Goal: Task Accomplishment & Management: Manage account settings

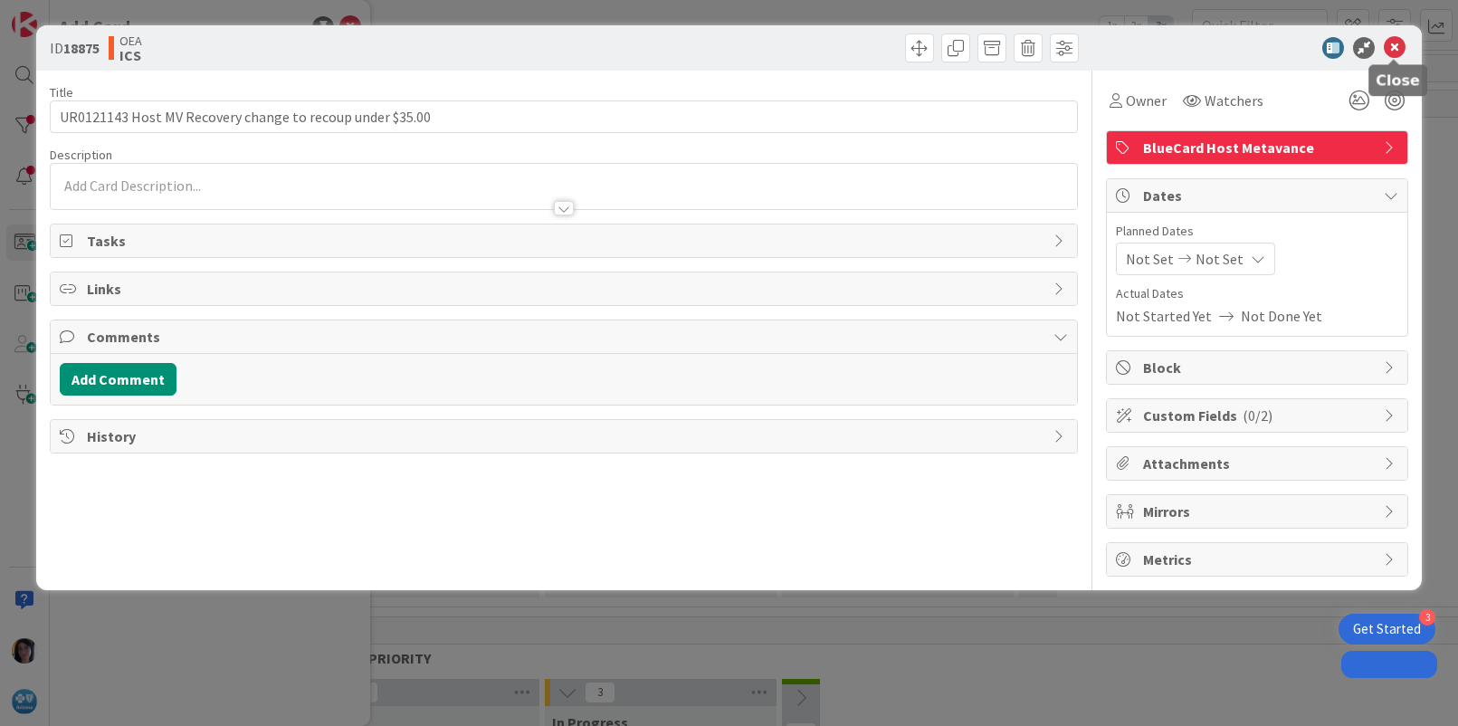
drag, startPoint x: 0, startPoint y: 0, endPoint x: 1390, endPoint y: 53, distance: 1390.5
click at [1395, 46] on icon at bounding box center [1395, 48] width 22 height 22
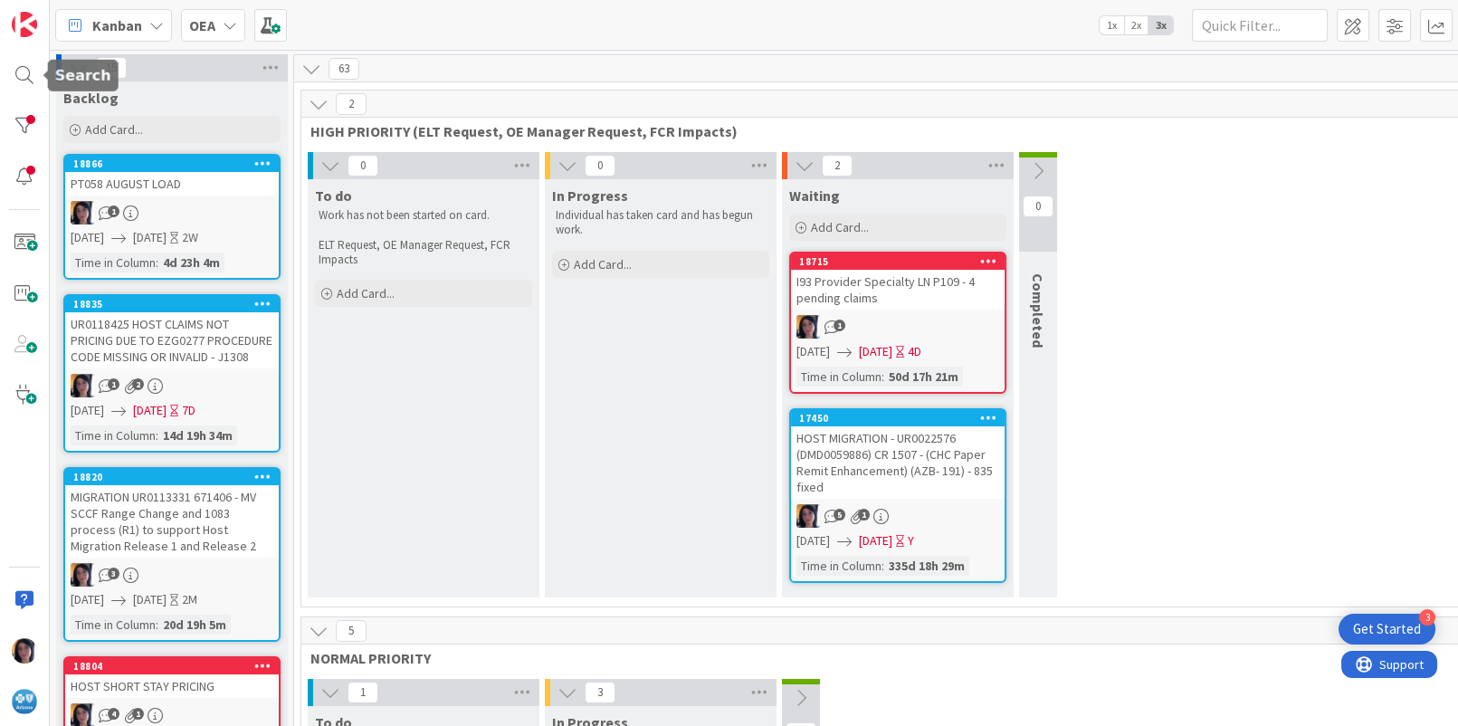
click at [24, 66] on div at bounding box center [24, 75] width 36 height 36
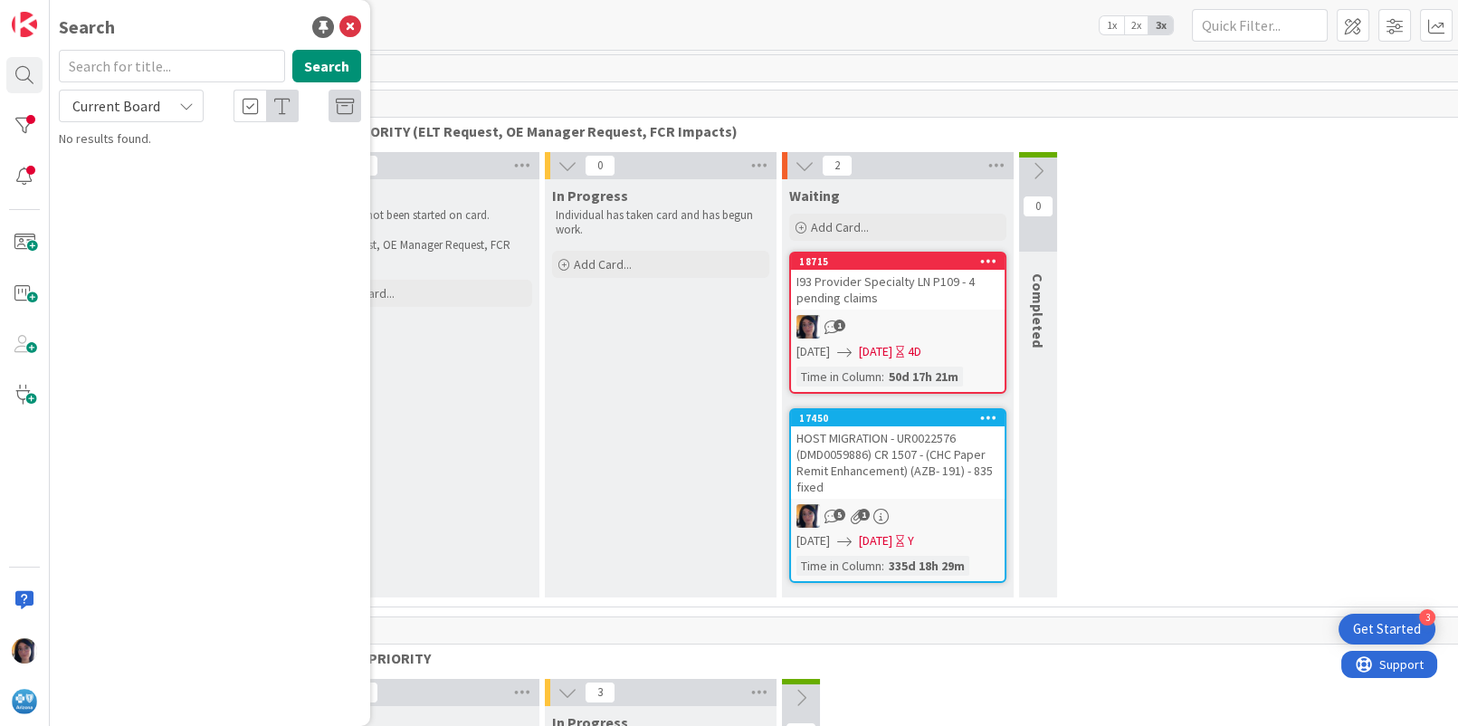
click at [136, 68] on input "text" at bounding box center [172, 66] width 226 height 33
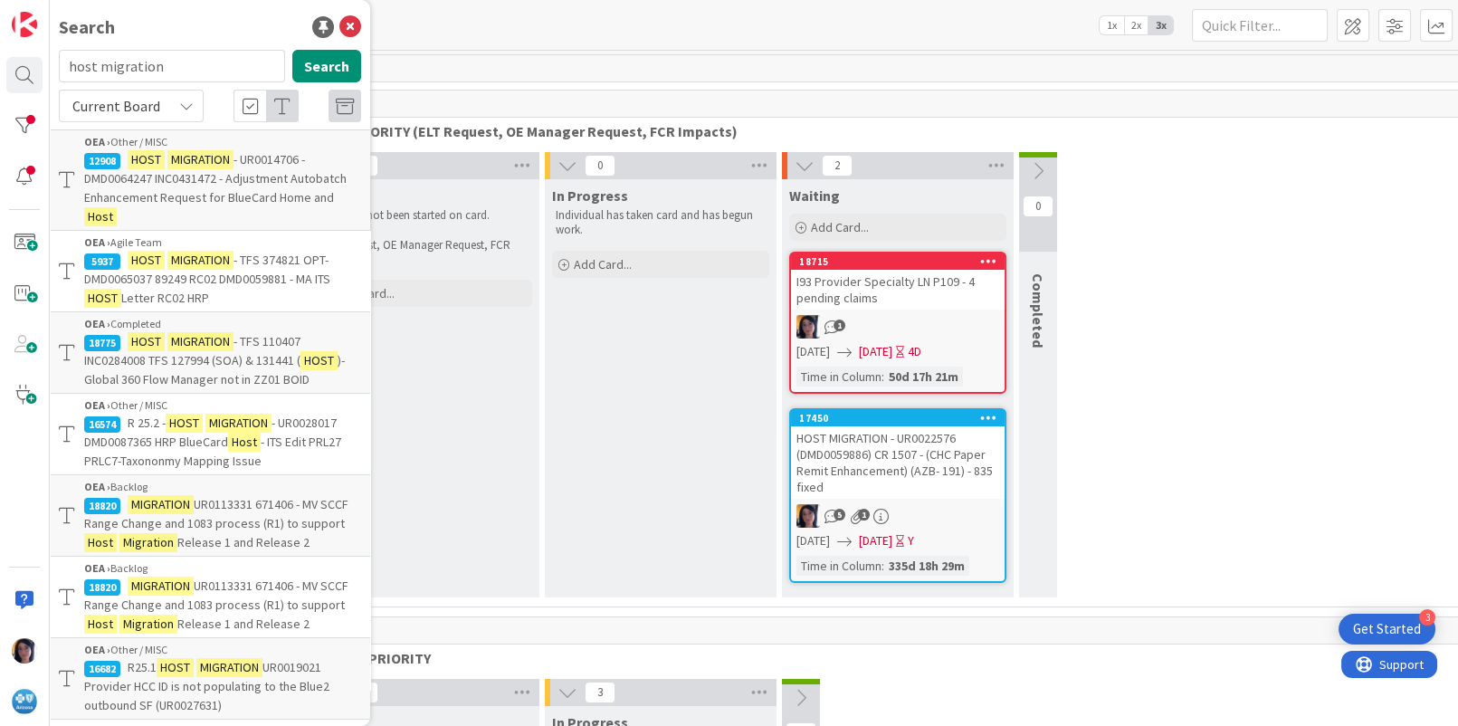
click at [133, 110] on span "Current Board" at bounding box center [116, 106] width 88 height 18
click at [148, 187] on span "All Boards" at bounding box center [163, 180] width 188 height 27
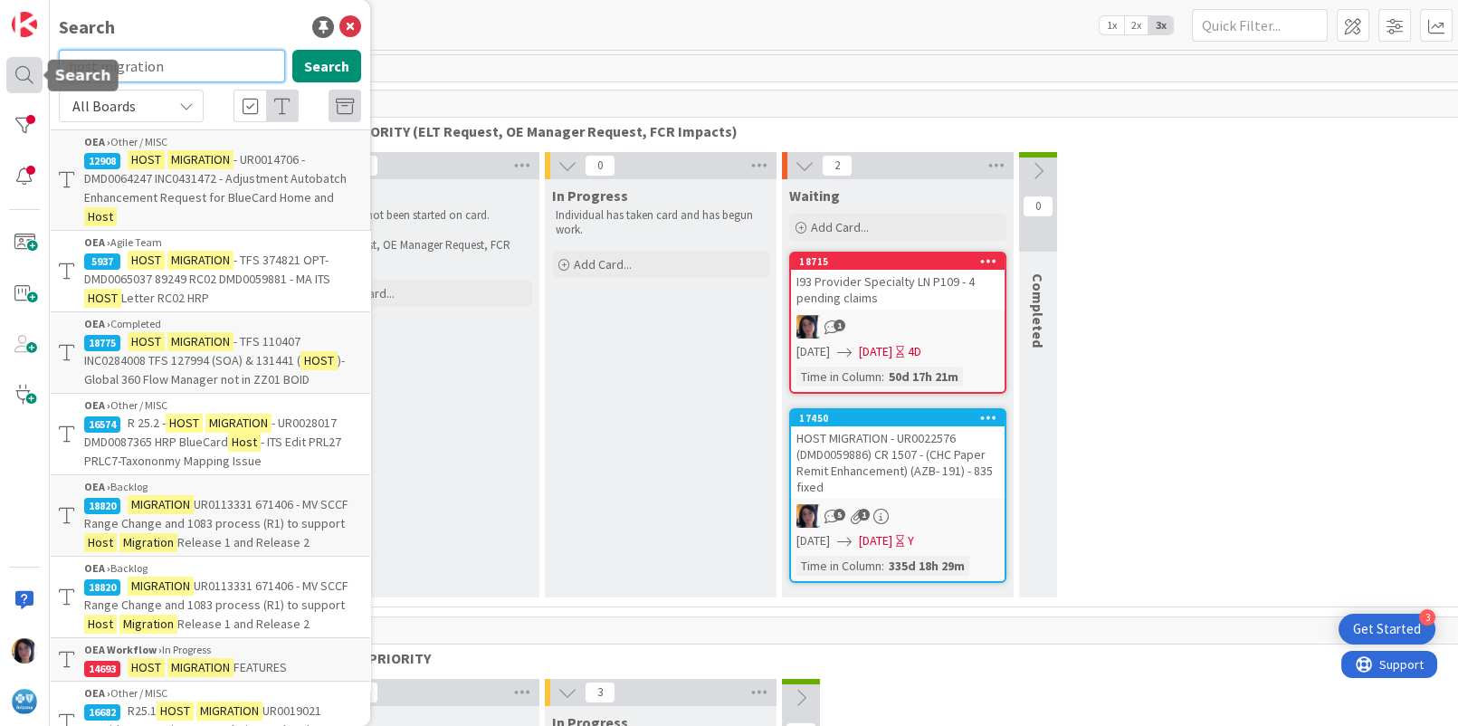
drag, startPoint x: 94, startPoint y: 67, endPoint x: 35, endPoint y: 72, distance: 59.1
click at [35, 72] on div "Search host migration Search All Boards Current Board All Boards OEA › Other / …" at bounding box center [25, 363] width 50 height 726
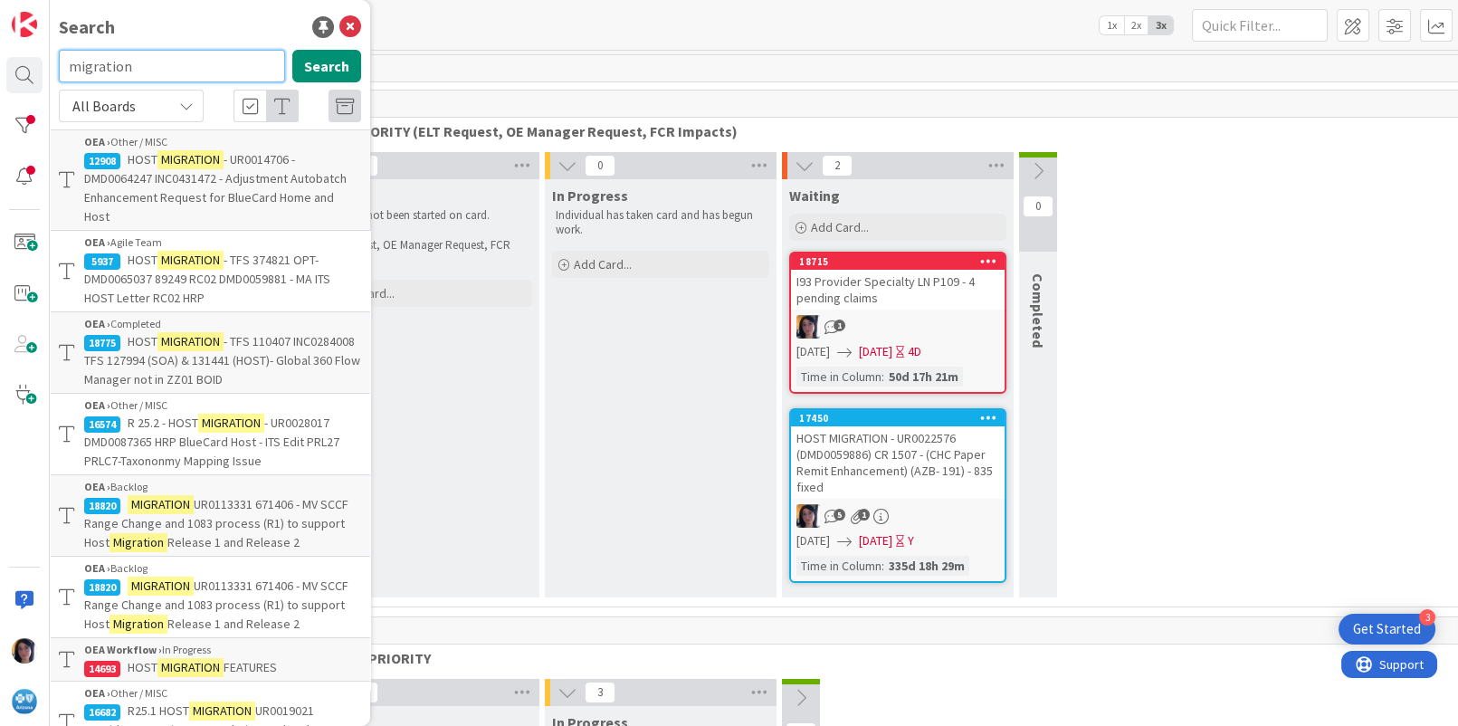
type input "migration"
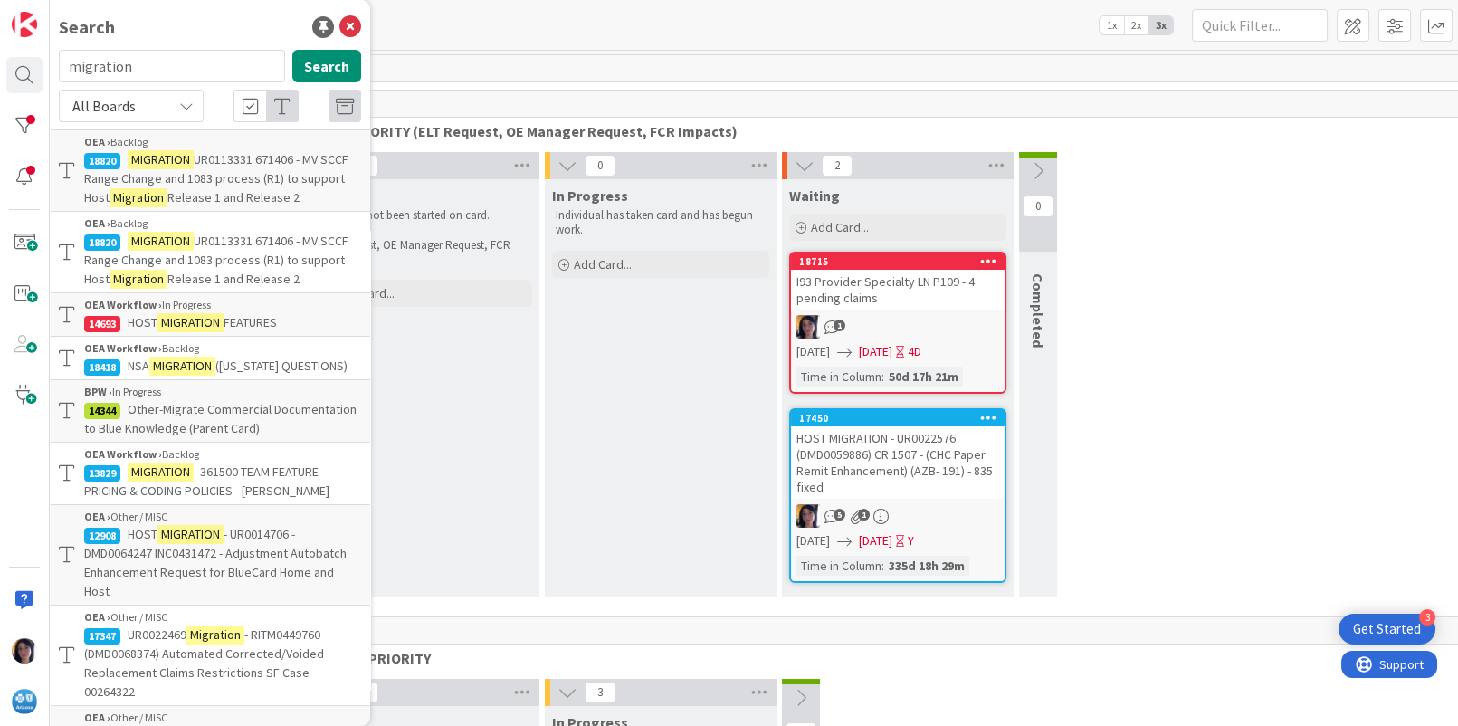
click at [154, 307] on b "OEA Workflow ›" at bounding box center [123, 305] width 78 height 14
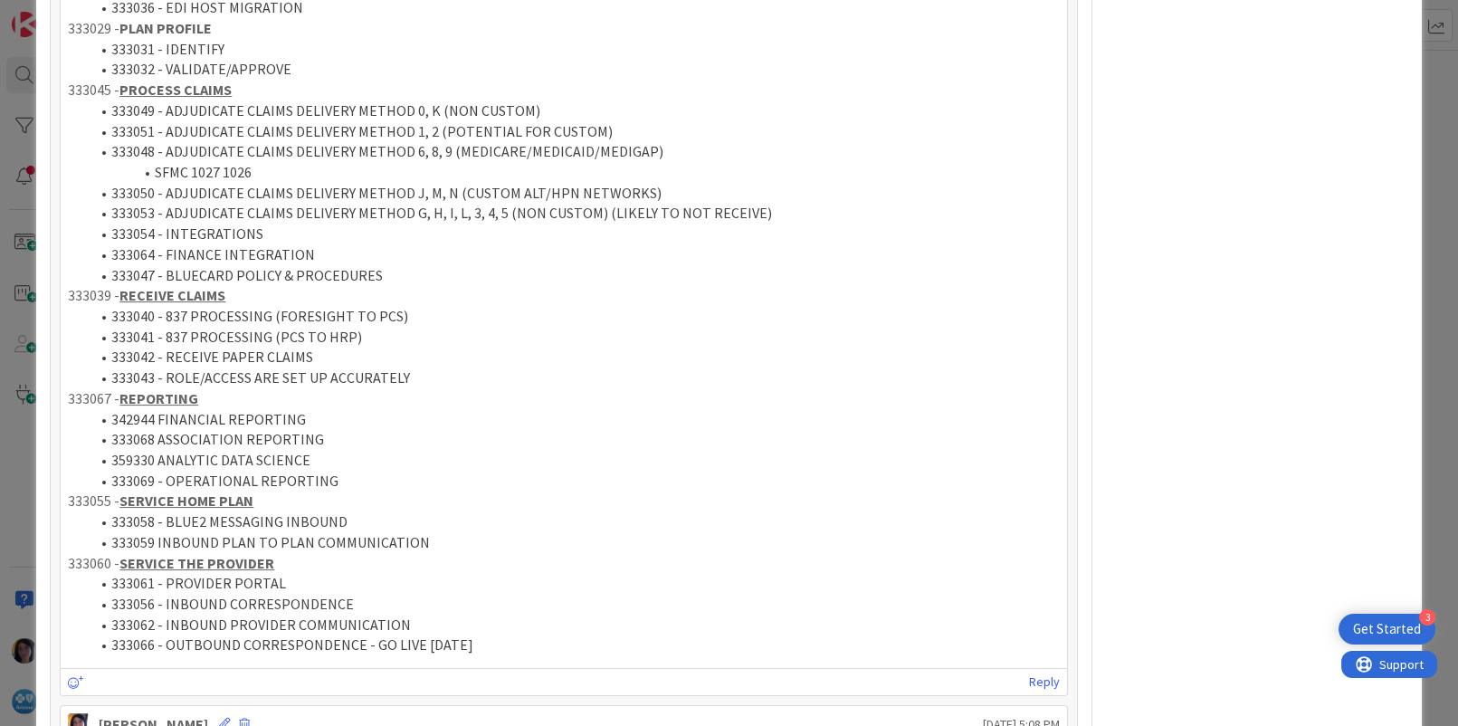
scroll to position [905, 0]
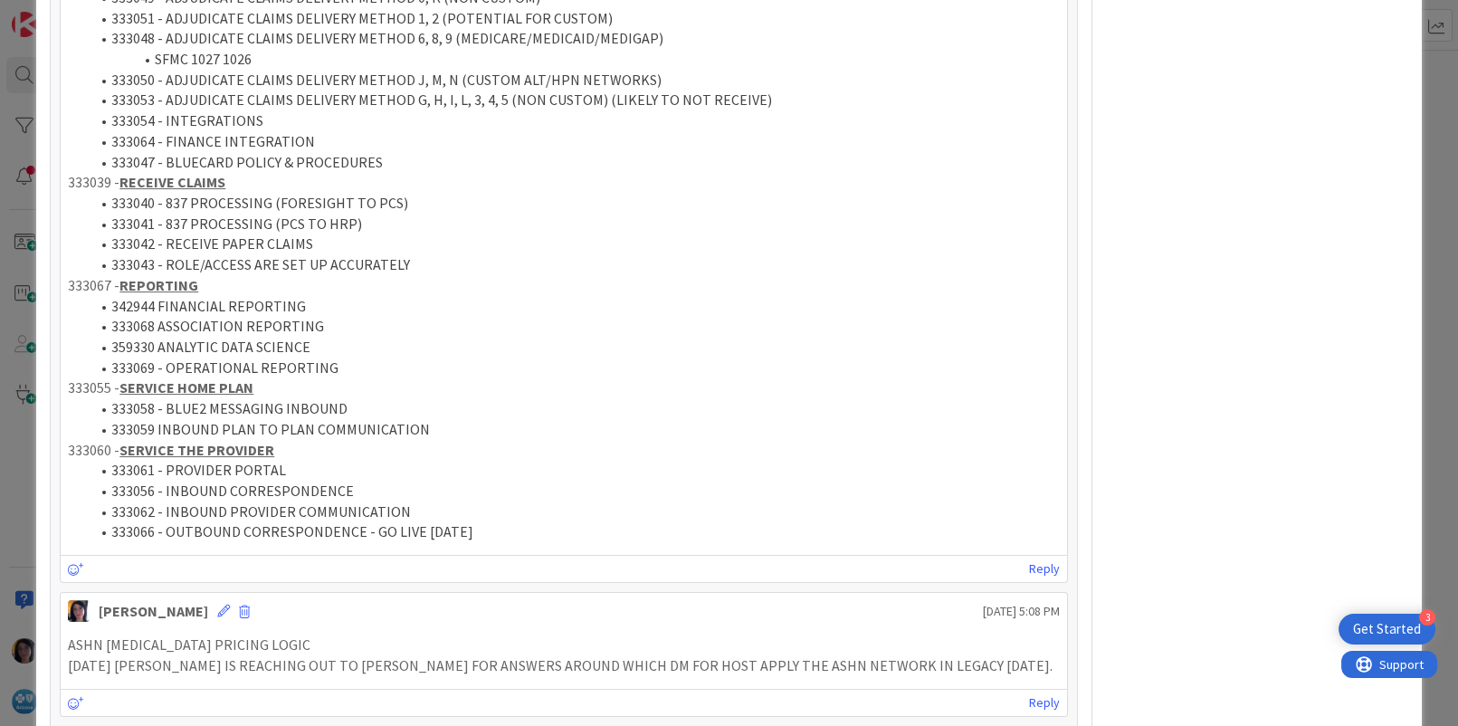
click at [136, 531] on li "333066 - OUTBOUND CORRESPONDENCE - GO LIVE [DATE]" at bounding box center [575, 531] width 970 height 21
copy li "333066"
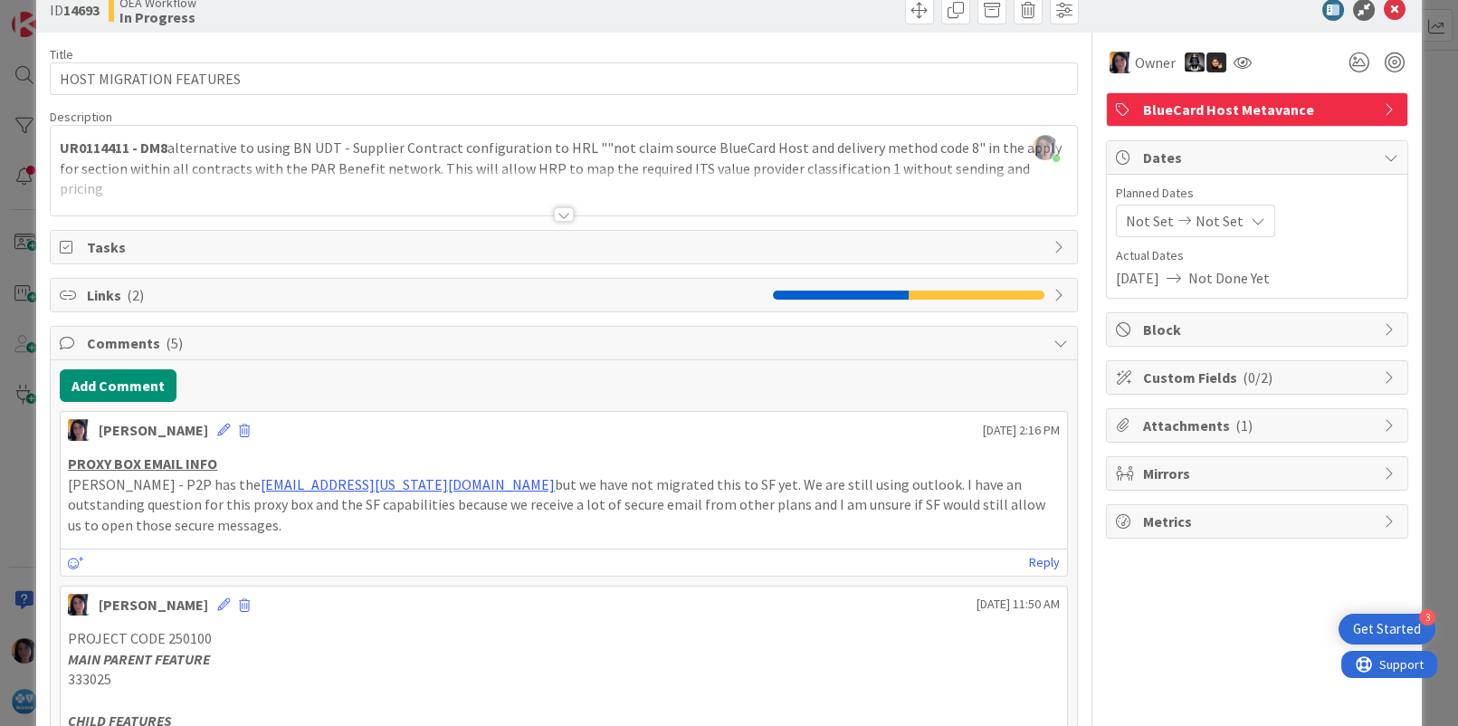
scroll to position [0, 0]
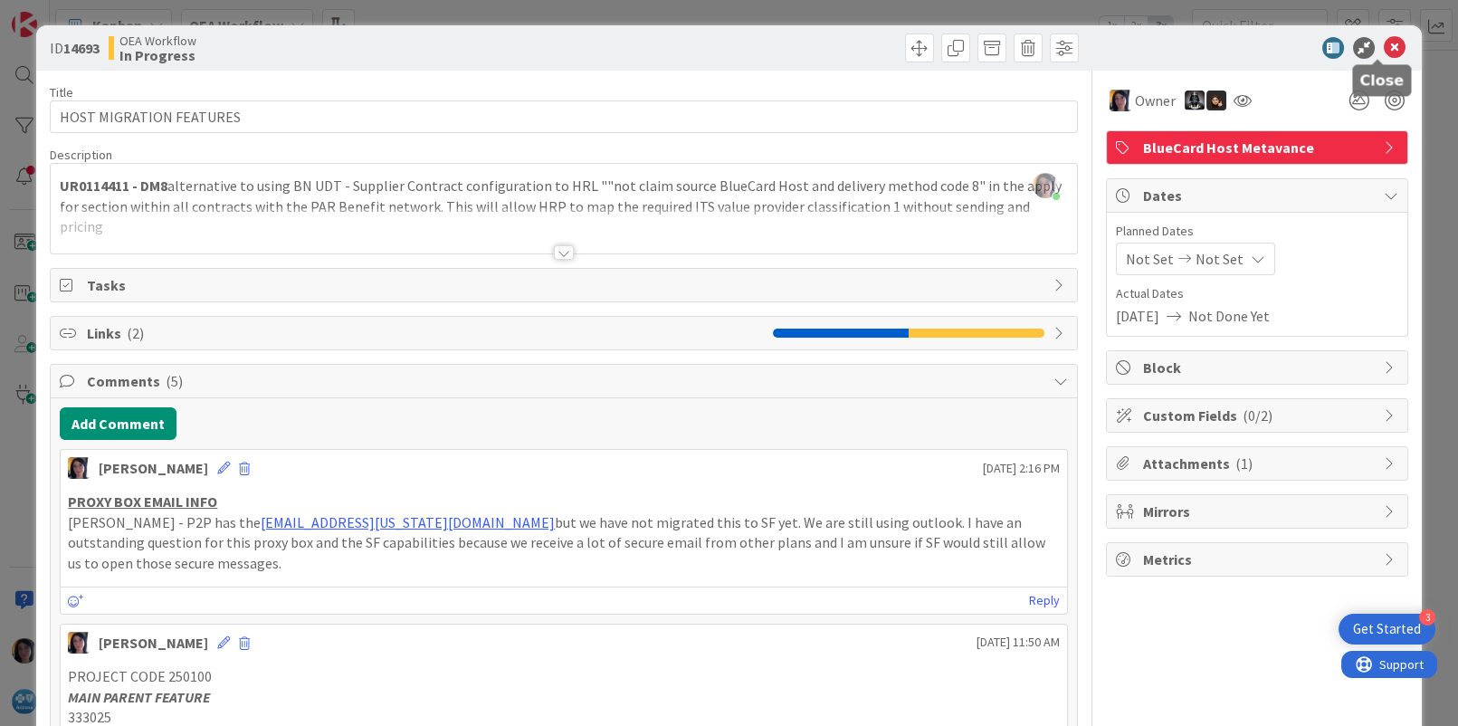
click at [1384, 43] on icon at bounding box center [1395, 48] width 22 height 22
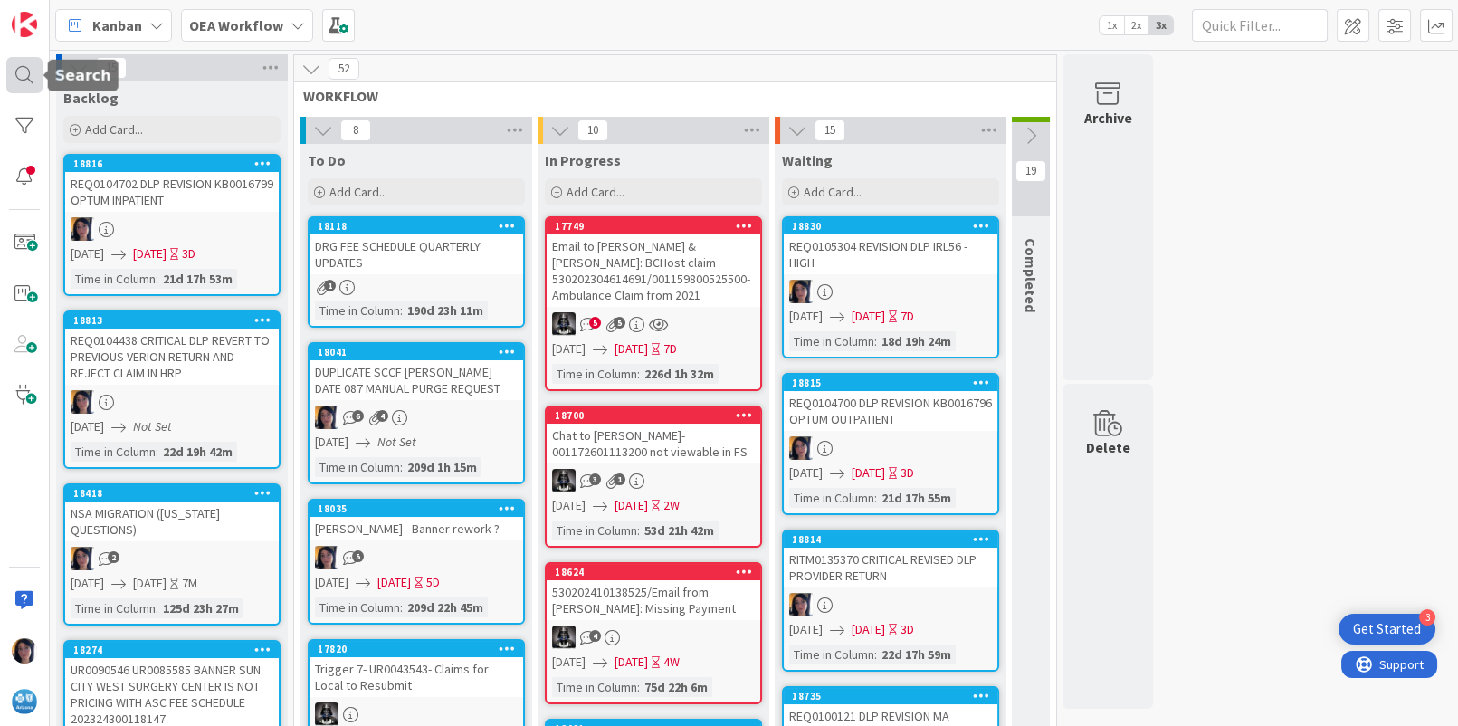
click at [28, 72] on div at bounding box center [24, 75] width 36 height 36
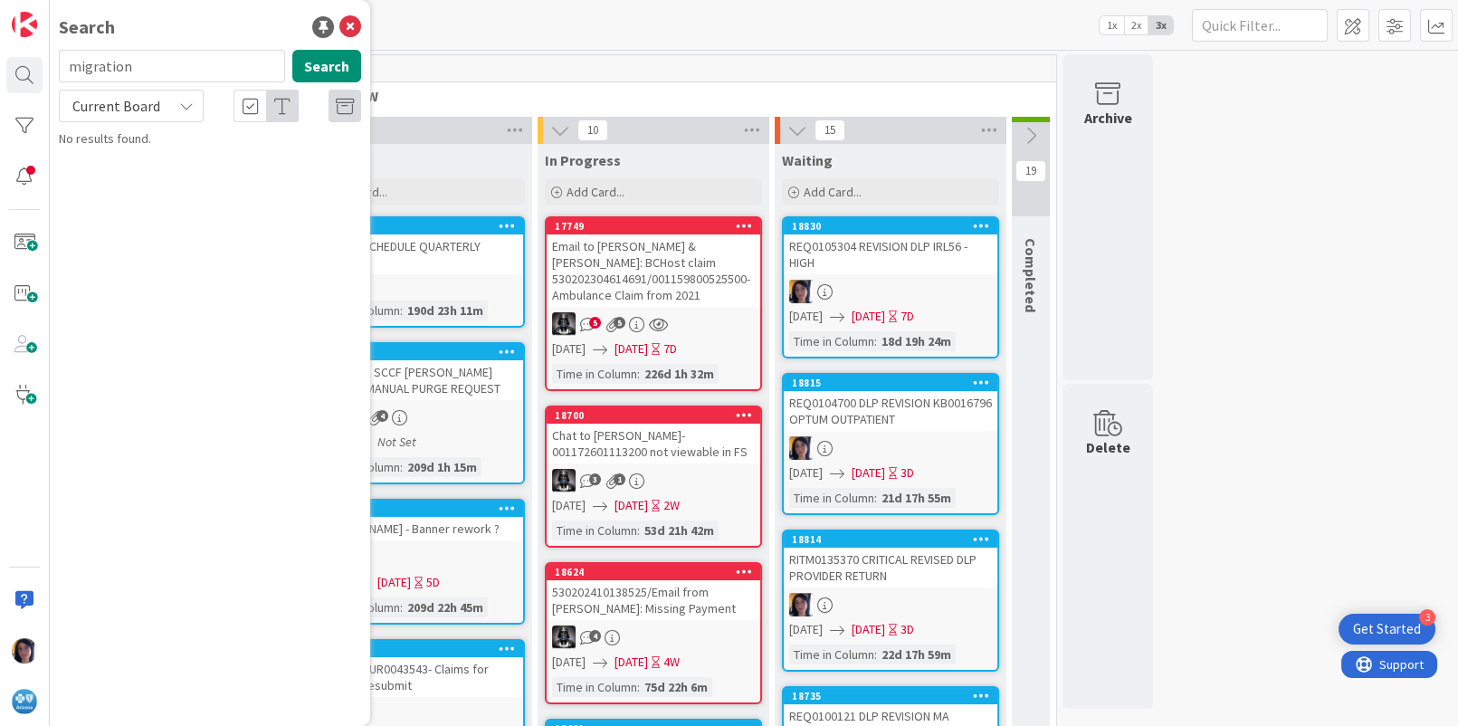
drag, startPoint x: 136, startPoint y: 70, endPoint x: 67, endPoint y: 69, distance: 68.8
click at [67, 69] on input "migration" at bounding box center [172, 66] width 226 height 33
type input "crumc013"
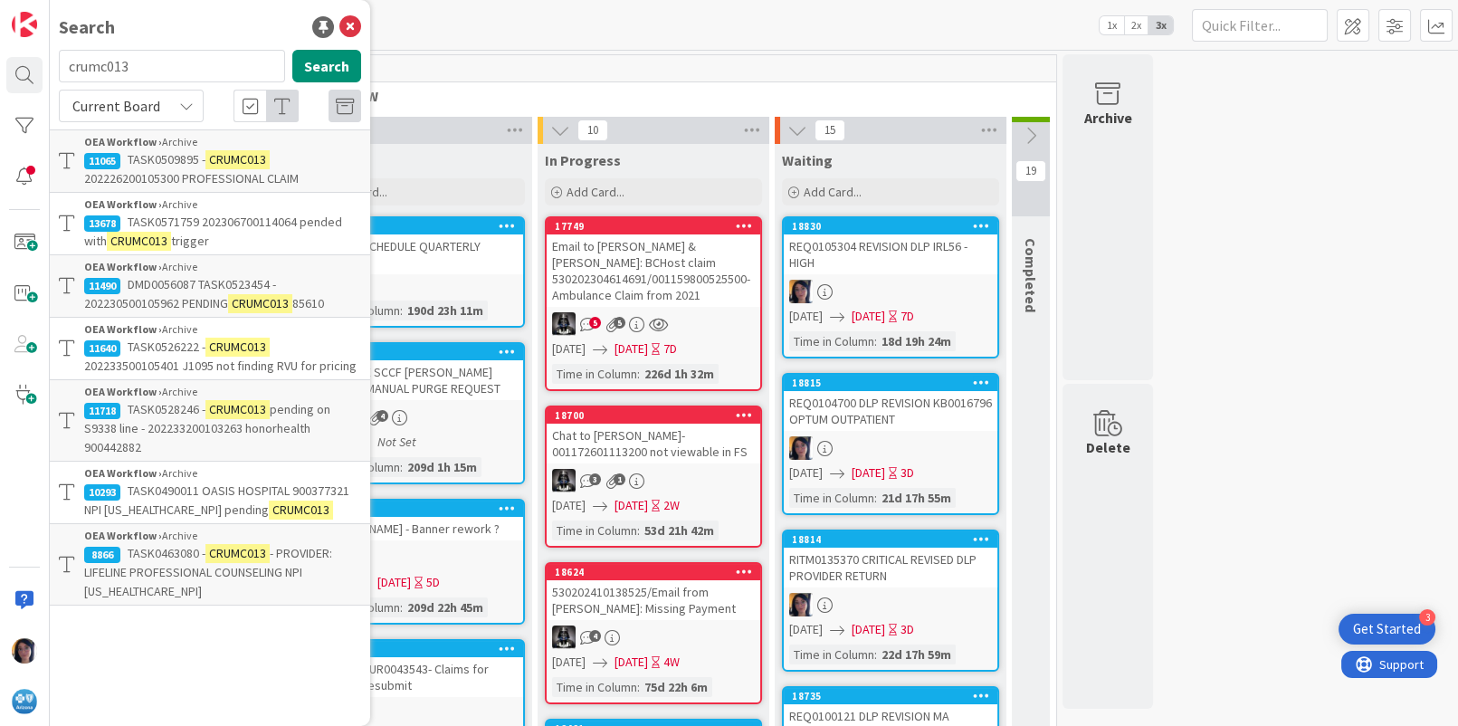
click at [111, 99] on span "Current Board" at bounding box center [116, 106] width 88 height 18
click at [110, 180] on span "All Boards" at bounding box center [163, 180] width 188 height 27
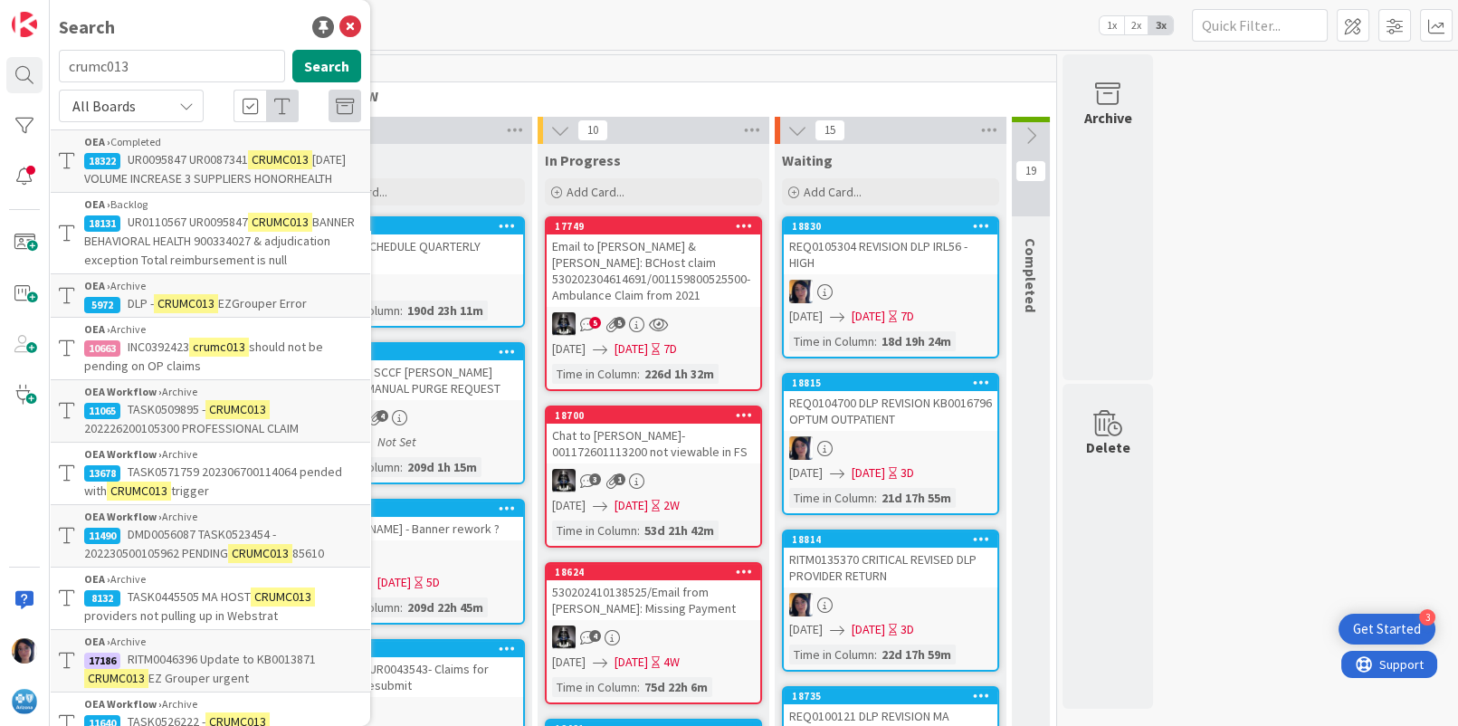
click at [163, 258] on span "BANNER BEHAVIORAL HEALTH 900334027 & adjudication exception Total reimbursement…" at bounding box center [219, 241] width 271 height 54
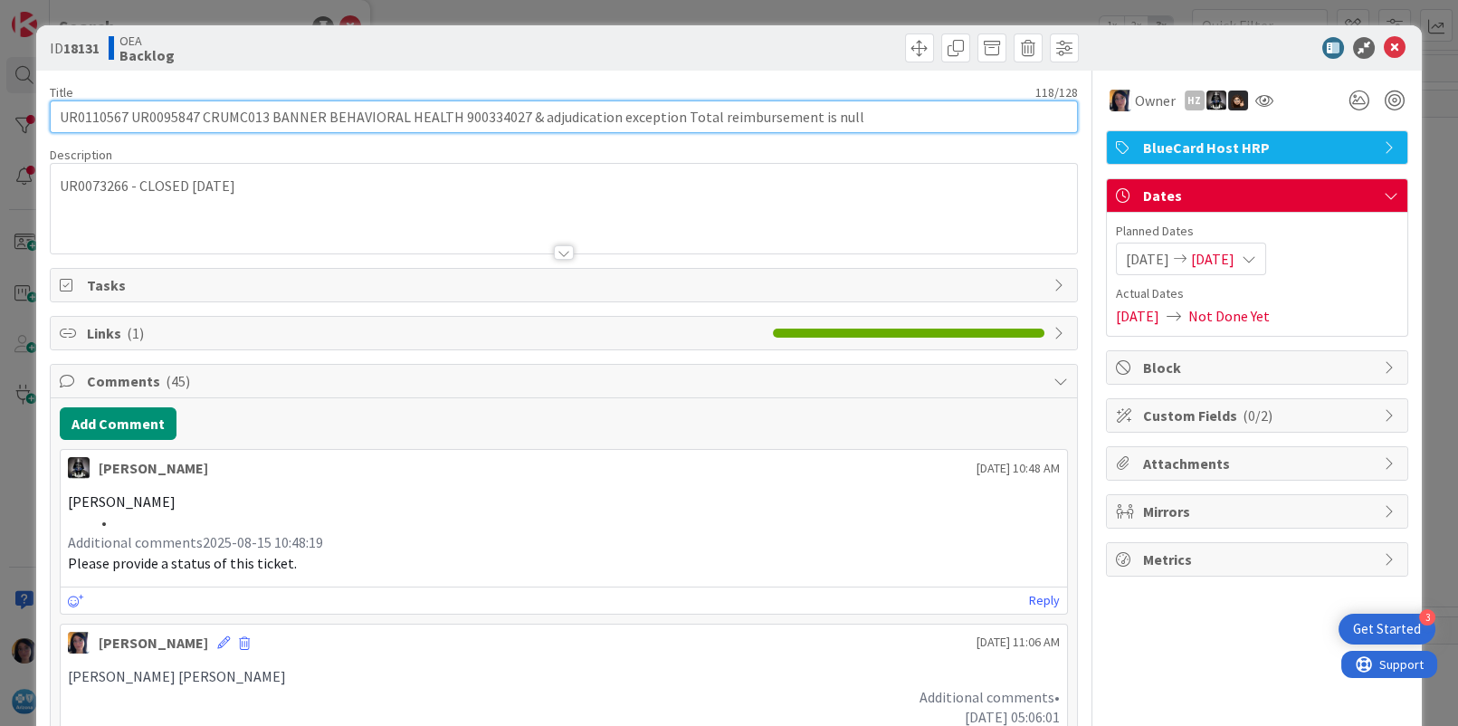
click at [100, 114] on input "UR0110567 UR0095847 CRUMC013 BANNER BEHAVIORAL HEALTH 900334027 & adjudication …" at bounding box center [563, 116] width 1027 height 33
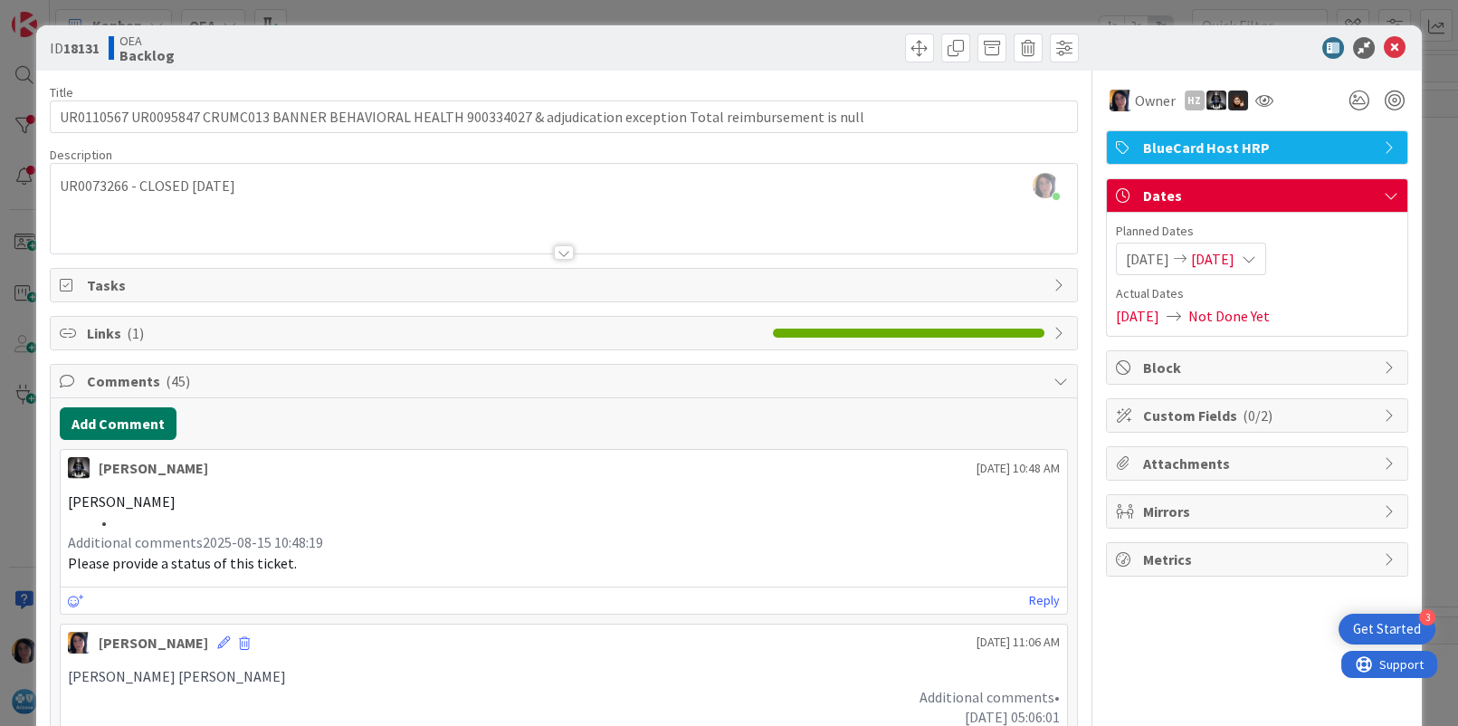
click at [104, 426] on button "Add Comment" at bounding box center [118, 423] width 117 height 33
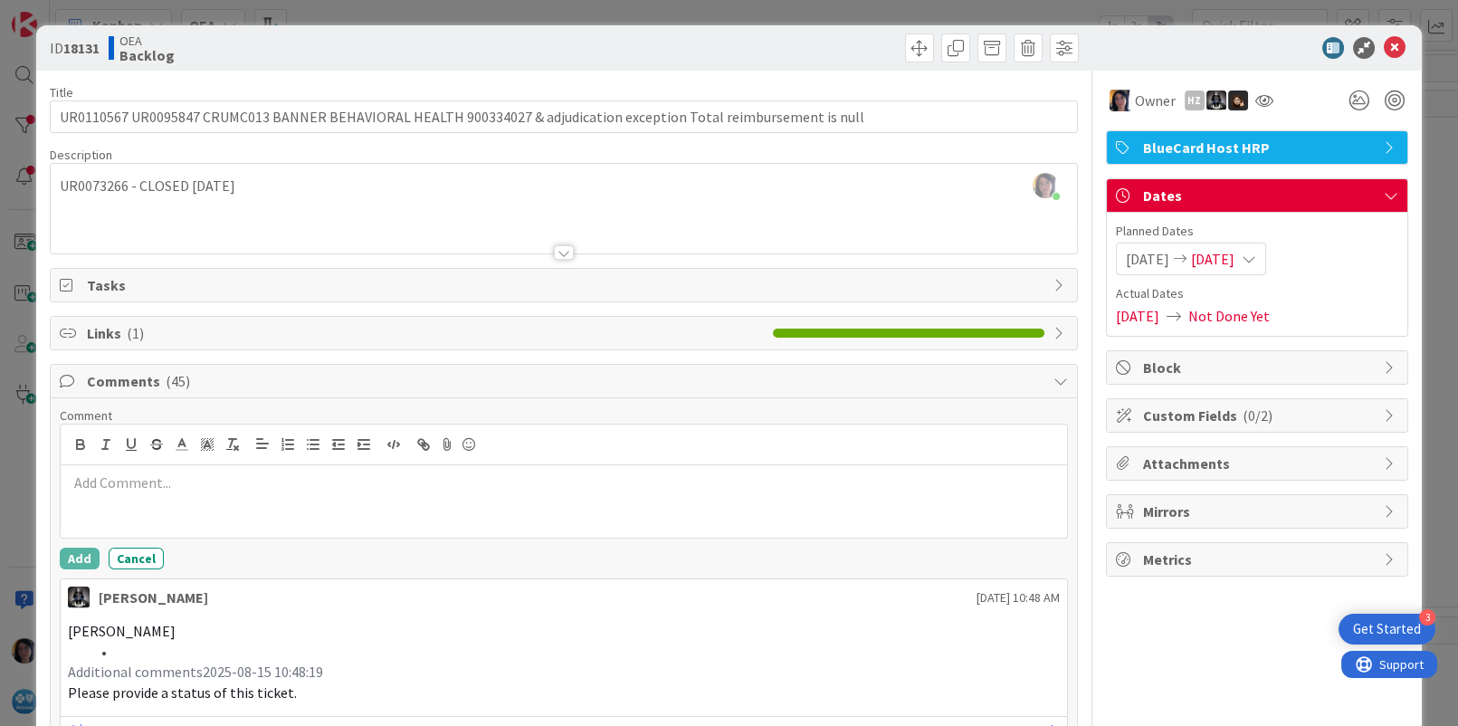
click at [99, 492] on div at bounding box center [564, 501] width 1006 height 72
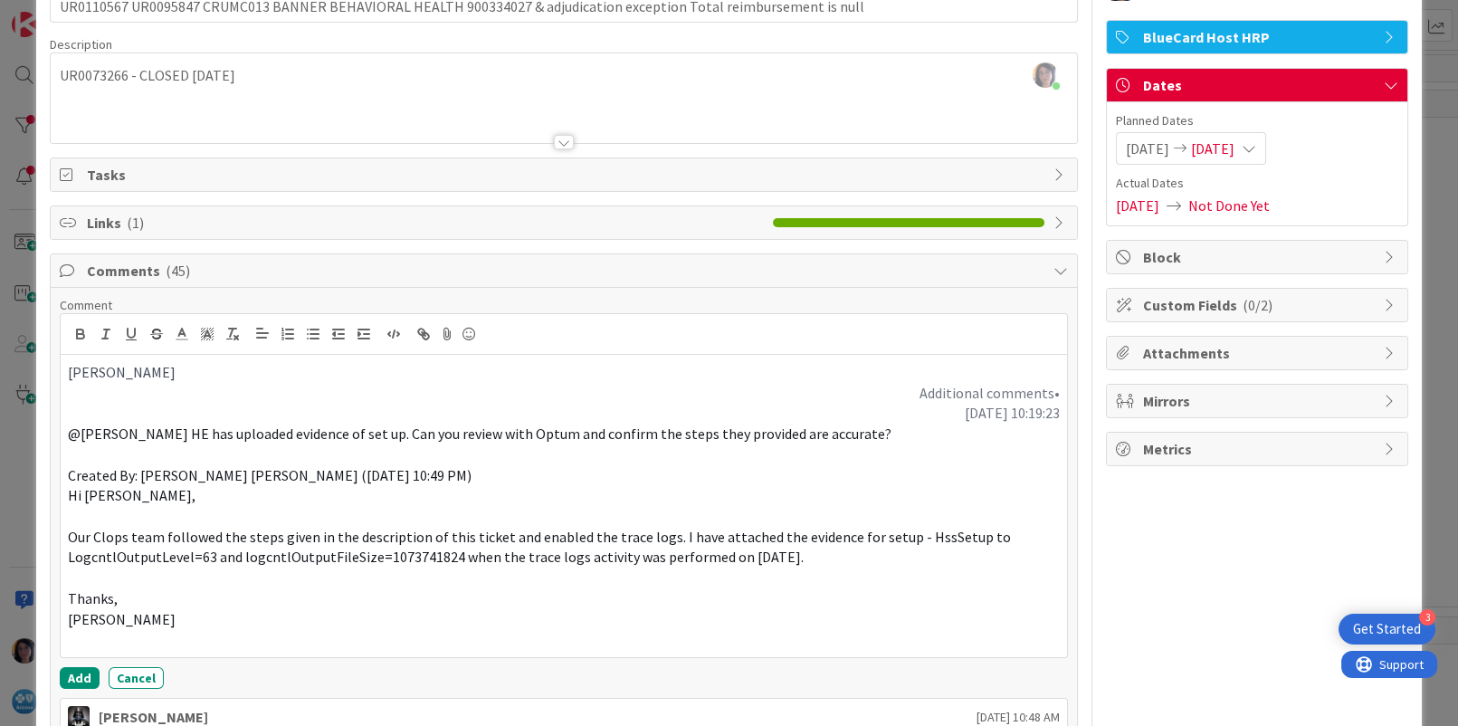
scroll to position [146, 0]
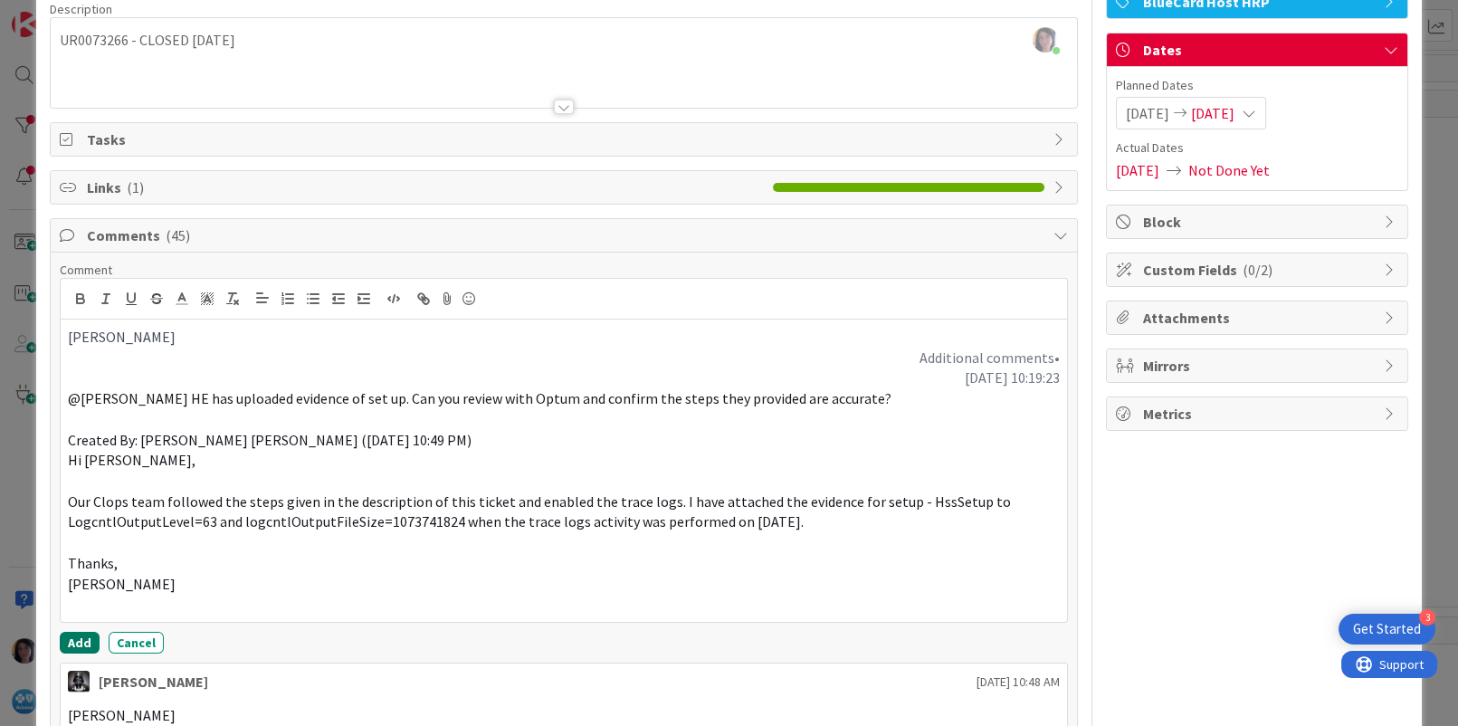
click at [73, 641] on button "Add" at bounding box center [80, 643] width 40 height 22
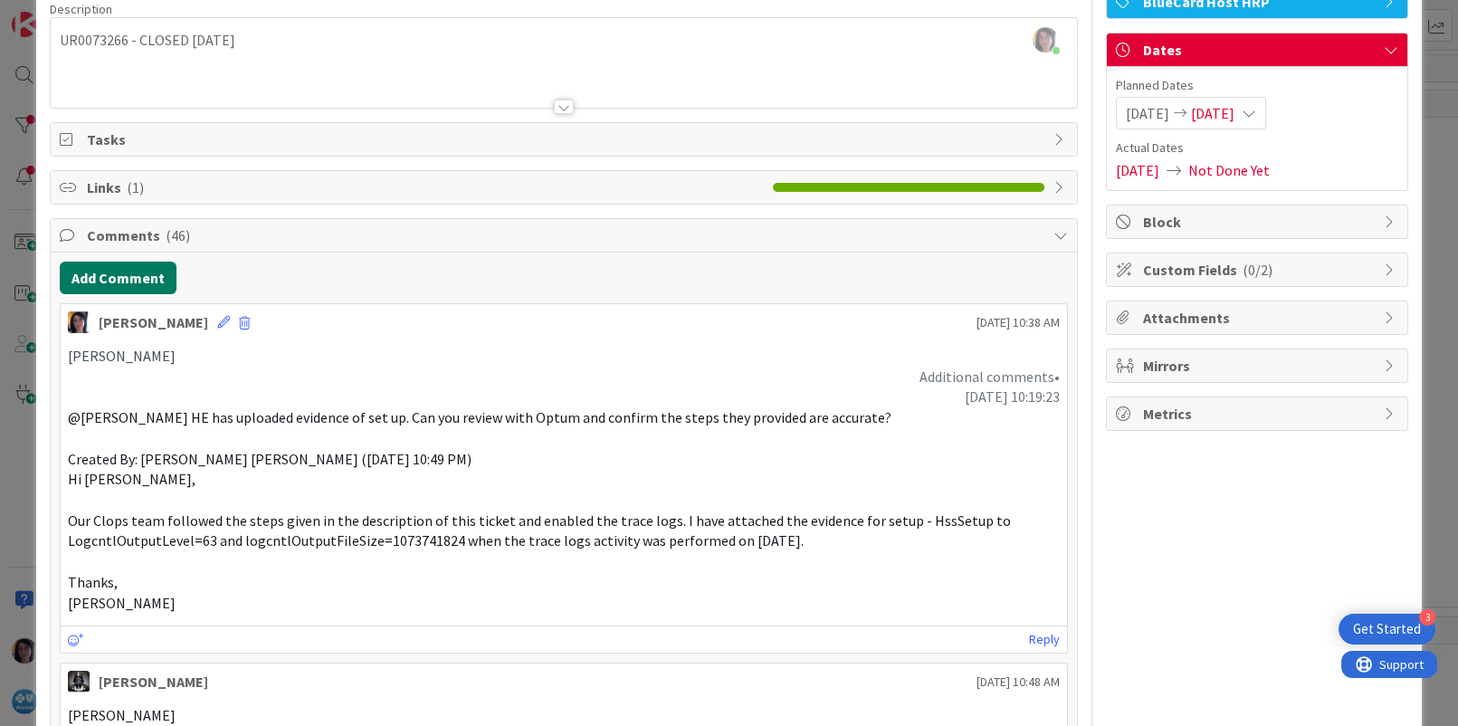
click at [117, 272] on button "Add Comment" at bounding box center [118, 278] width 117 height 33
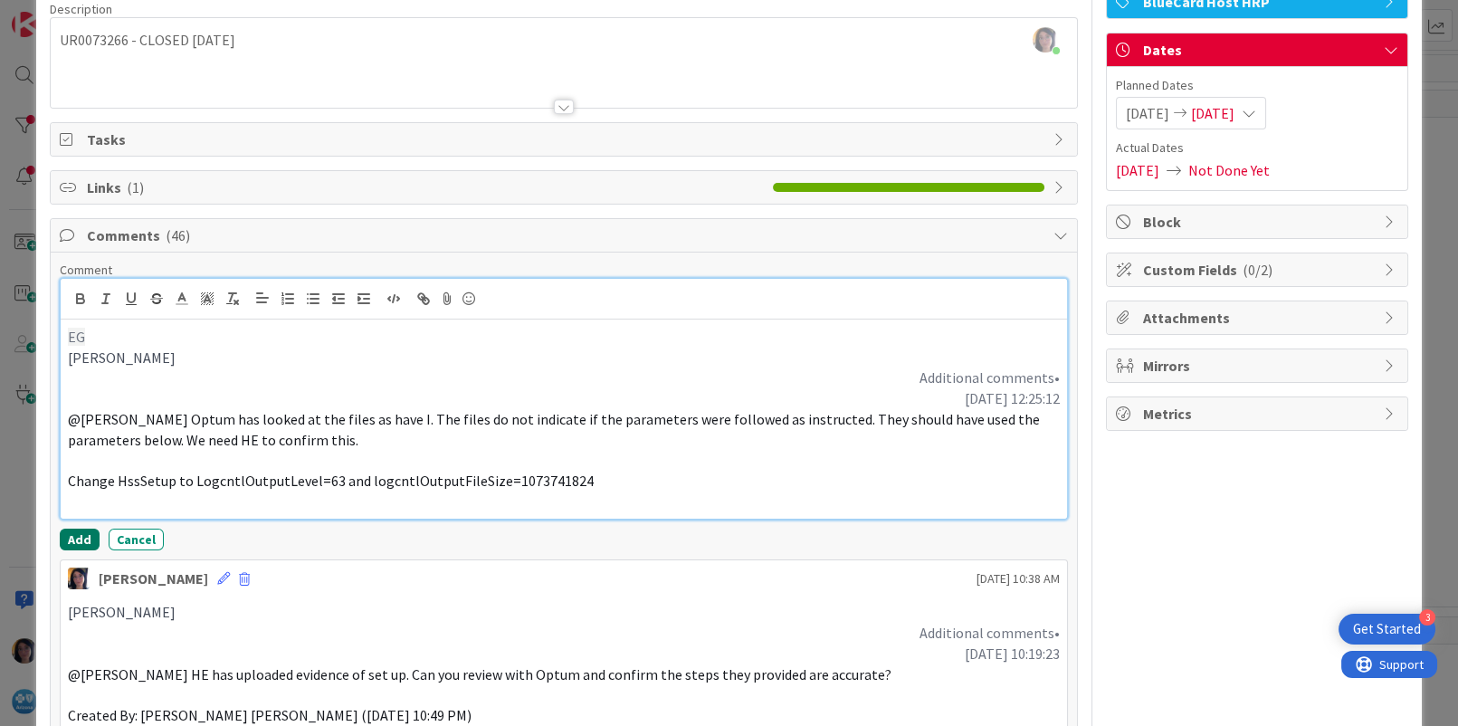
click at [73, 540] on button "Add" at bounding box center [80, 540] width 40 height 22
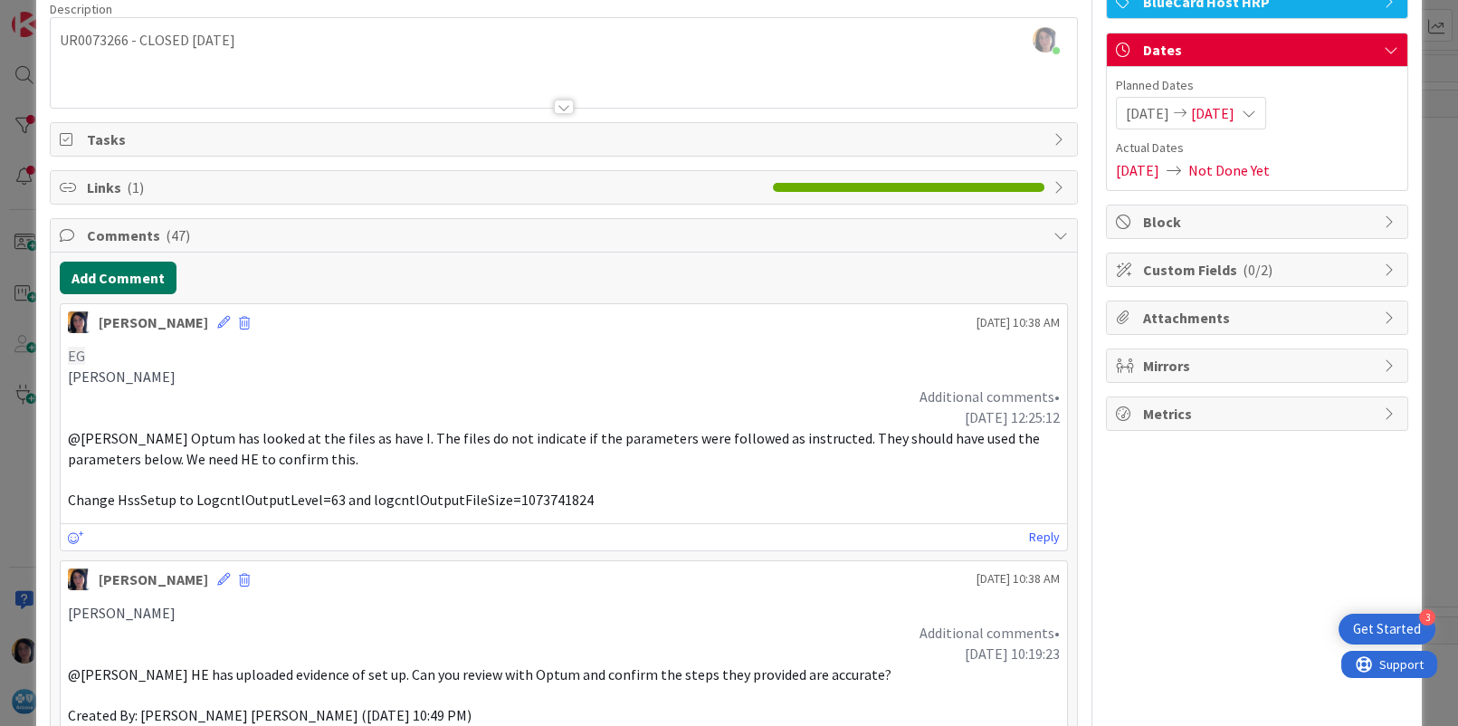
click at [117, 278] on button "Add Comment" at bounding box center [118, 278] width 117 height 33
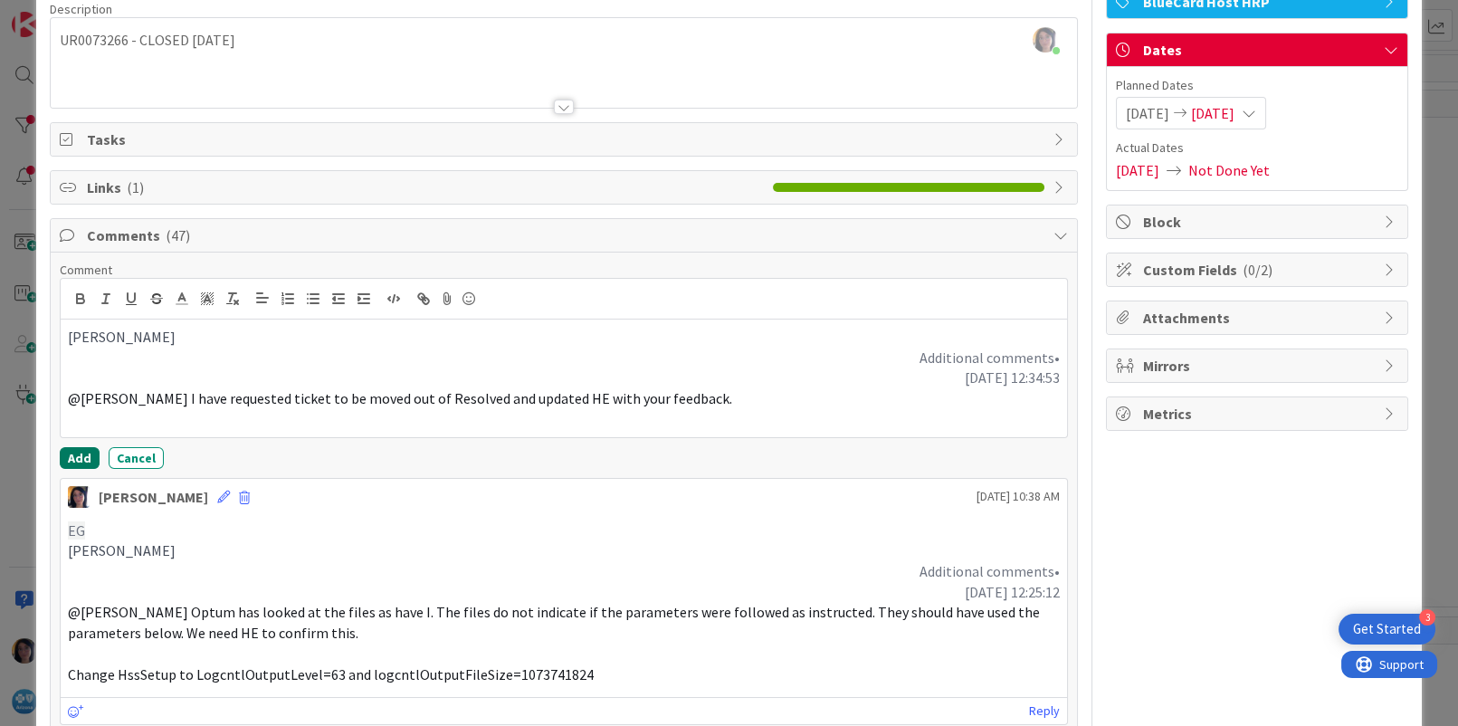
click at [79, 458] on button "Add" at bounding box center [80, 458] width 40 height 22
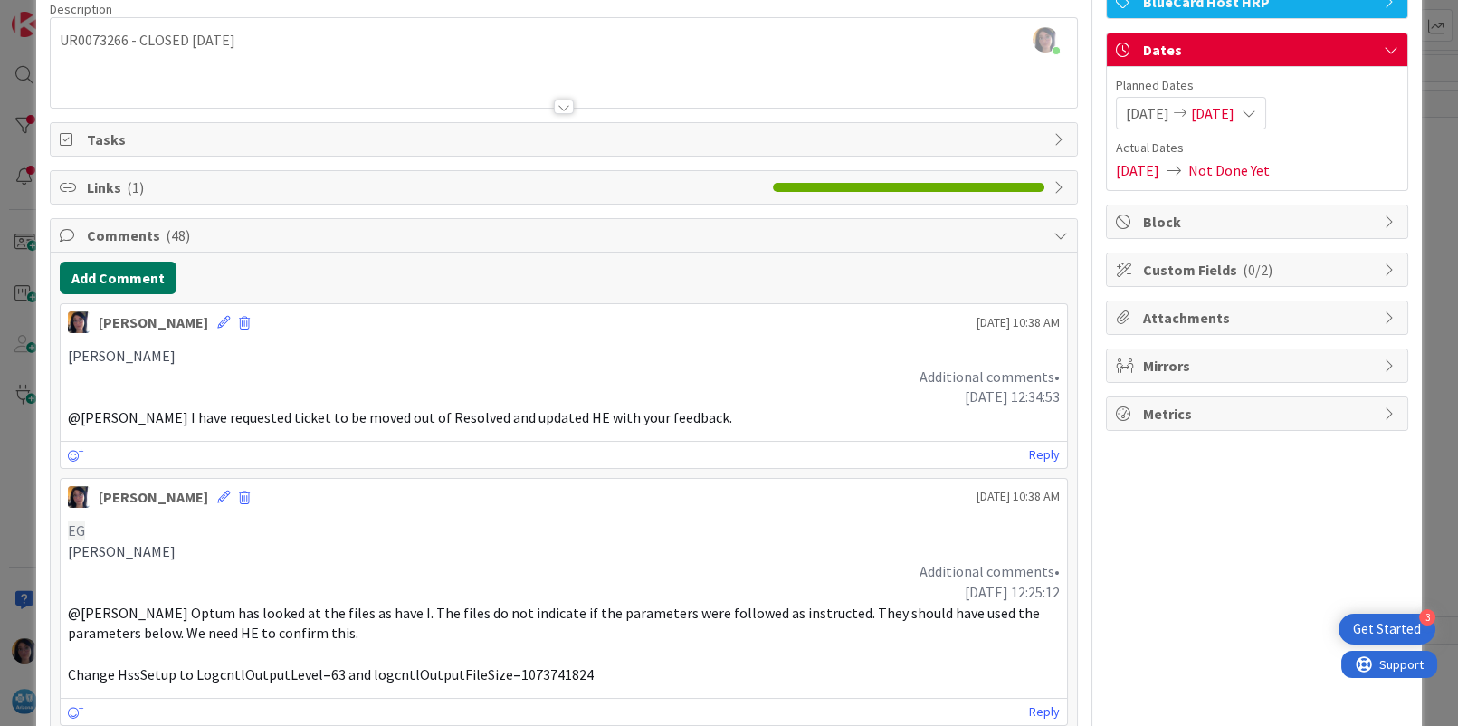
click at [134, 283] on button "Add Comment" at bounding box center [118, 278] width 117 height 33
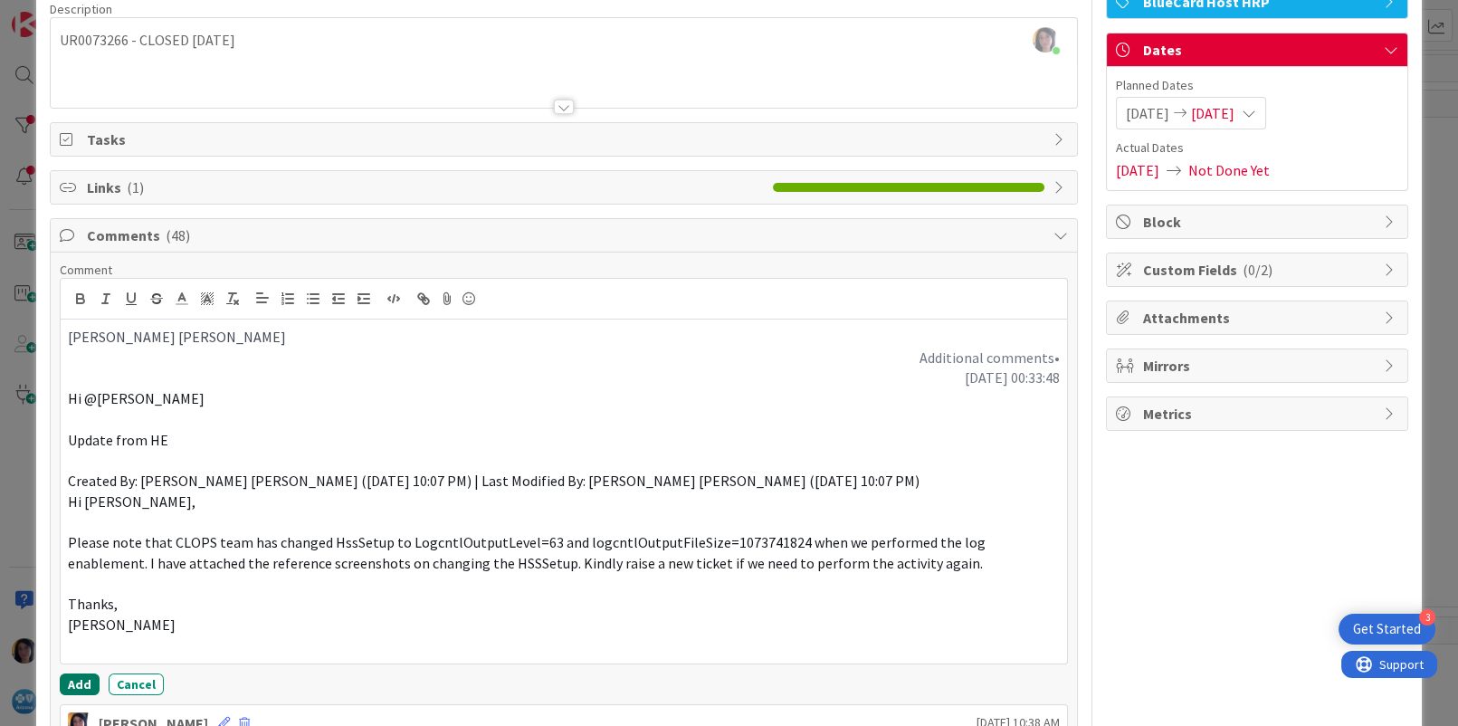
drag, startPoint x: 74, startPoint y: 683, endPoint x: 82, endPoint y: 677, distance: 9.8
click at [74, 683] on button "Add" at bounding box center [80, 685] width 40 height 22
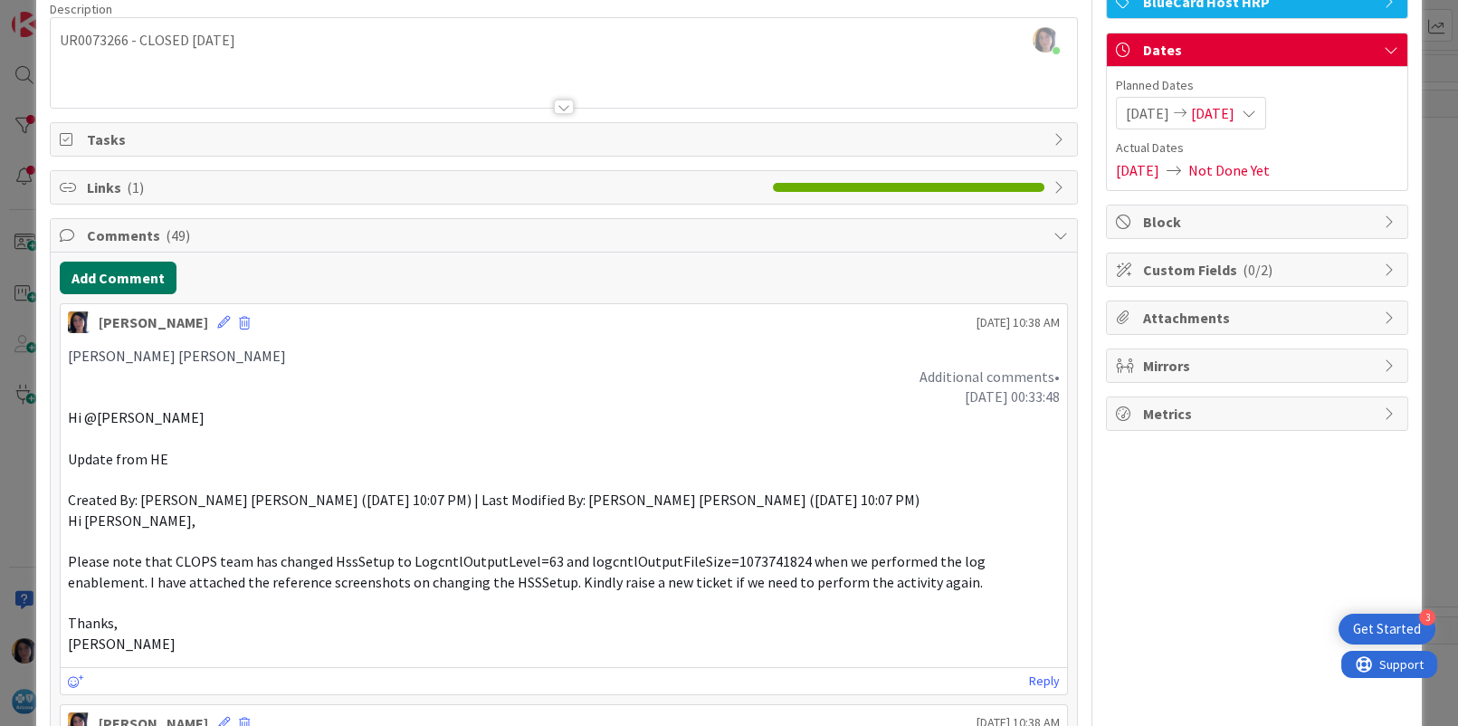
click at [121, 267] on button "Add Comment" at bounding box center [118, 278] width 117 height 33
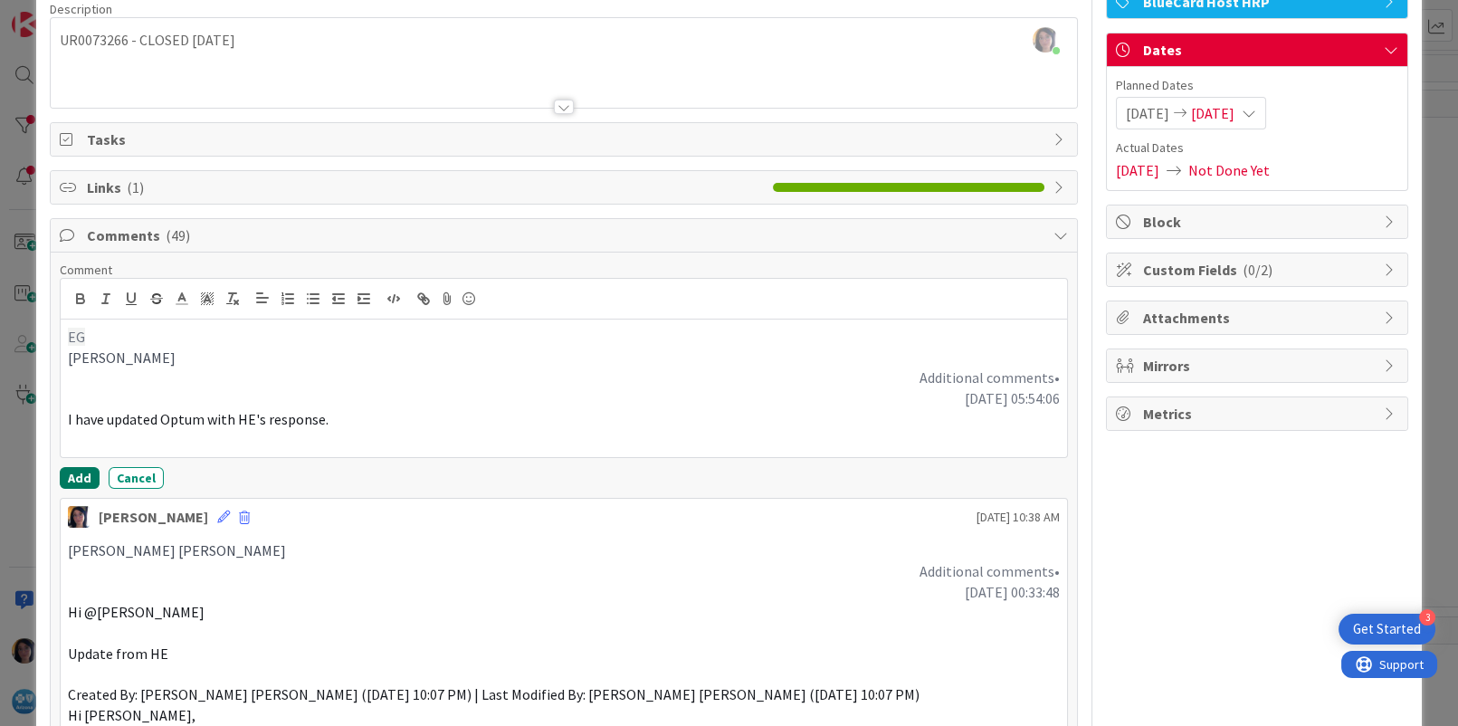
click at [80, 482] on button "Add" at bounding box center [80, 478] width 40 height 22
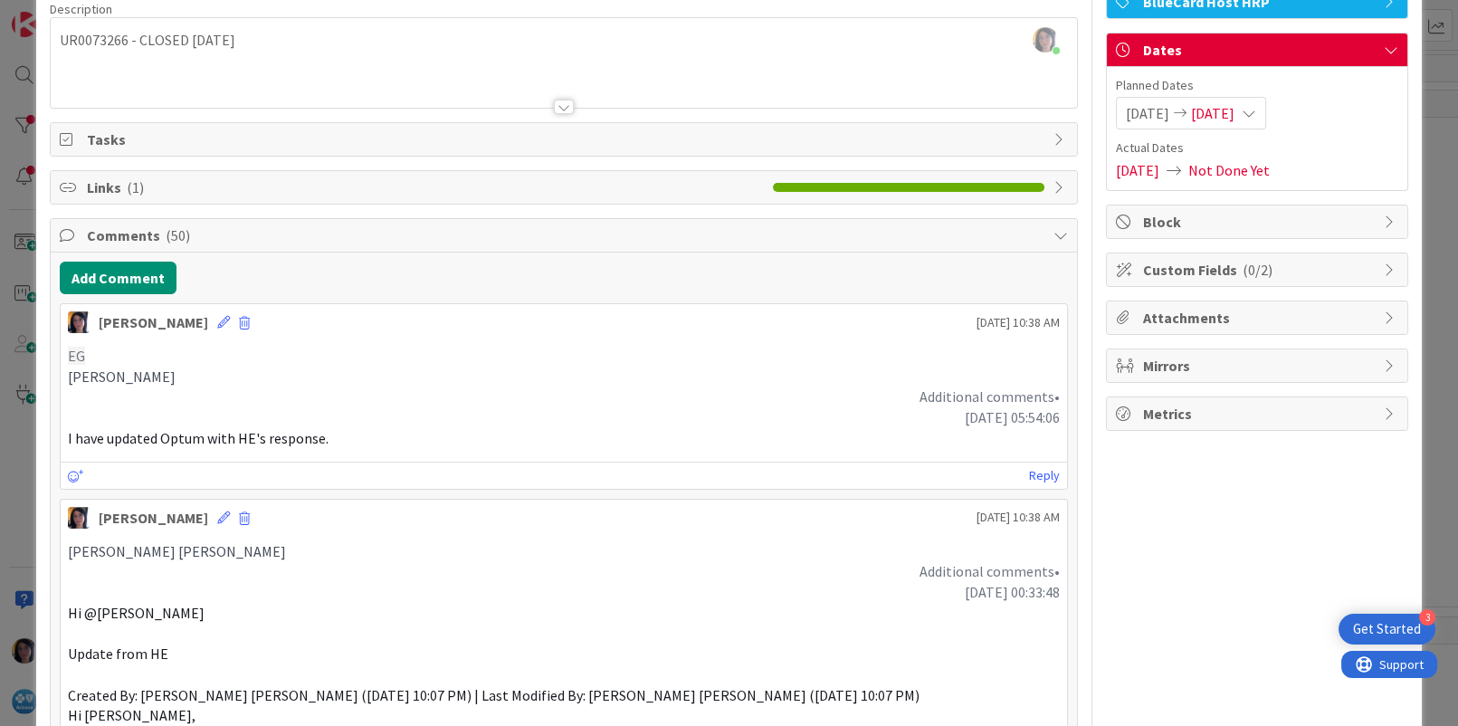
click at [1207, 97] on div "[DATE] [DATE]" at bounding box center [1191, 113] width 150 height 33
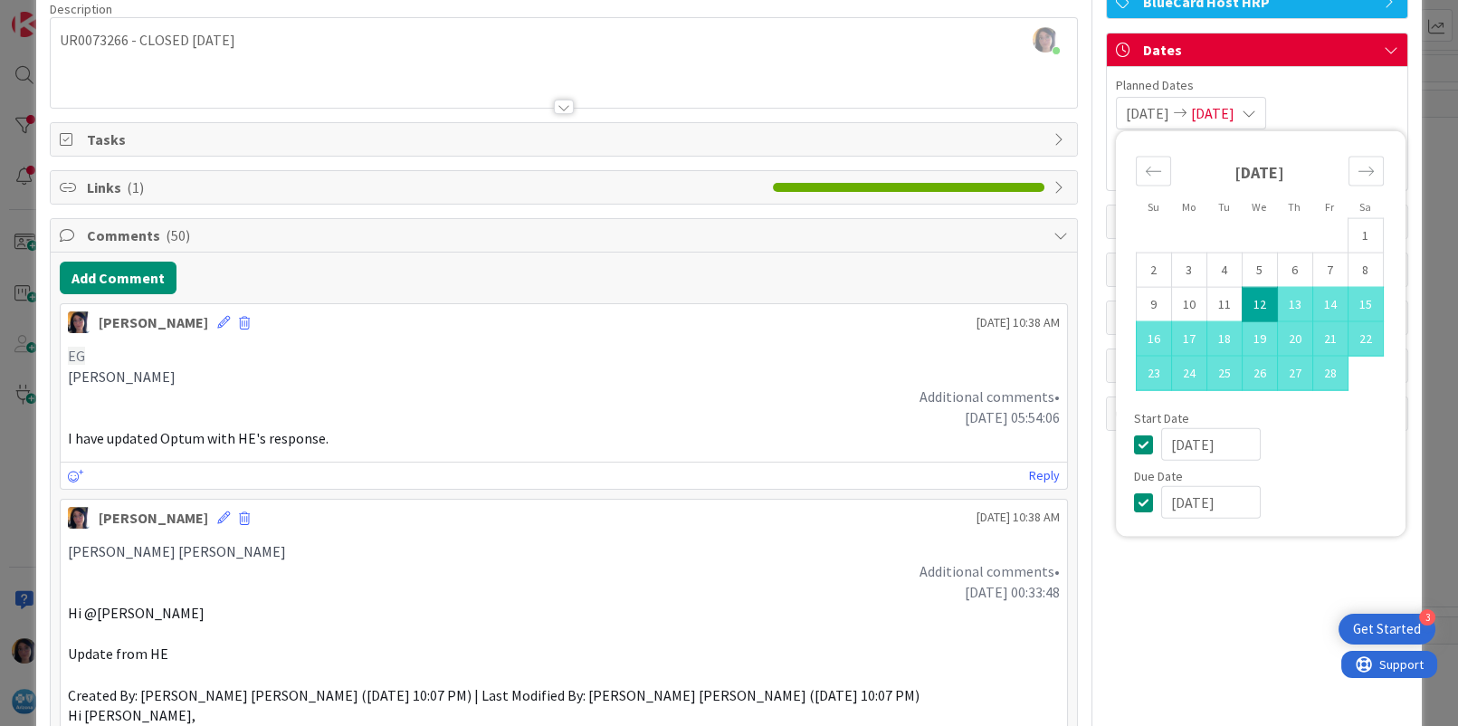
click at [1181, 500] on input "[DATE]" at bounding box center [1211, 502] width 100 height 33
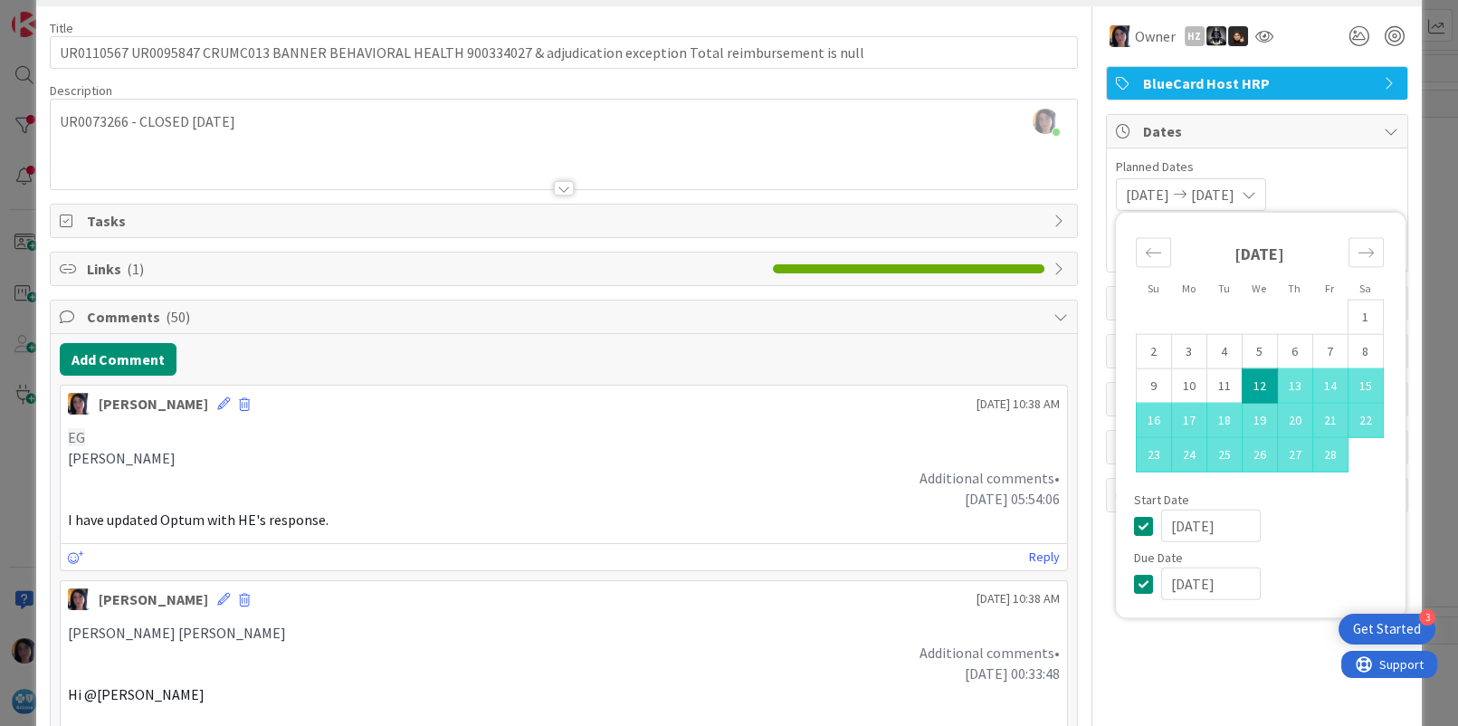
scroll to position [0, 0]
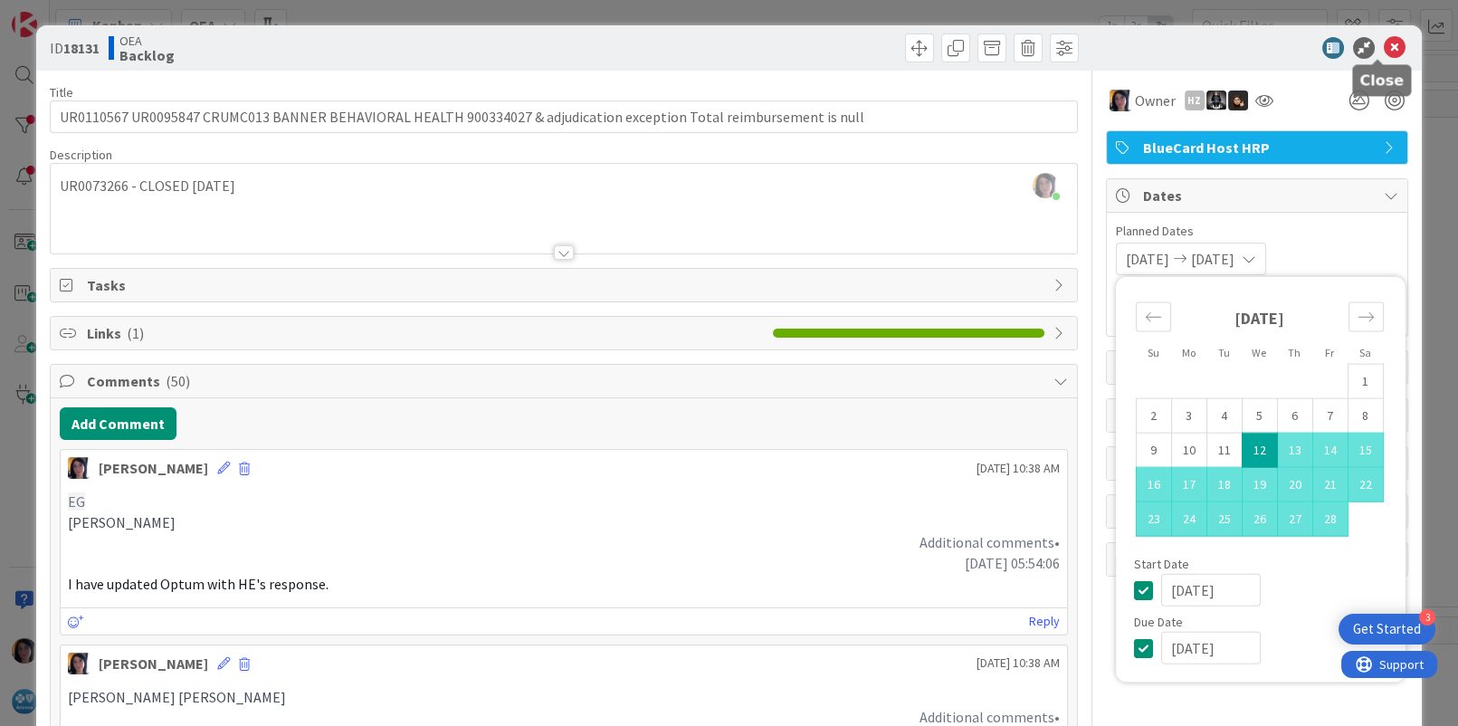
type input "[DATE]"
click at [1384, 50] on icon at bounding box center [1395, 48] width 22 height 22
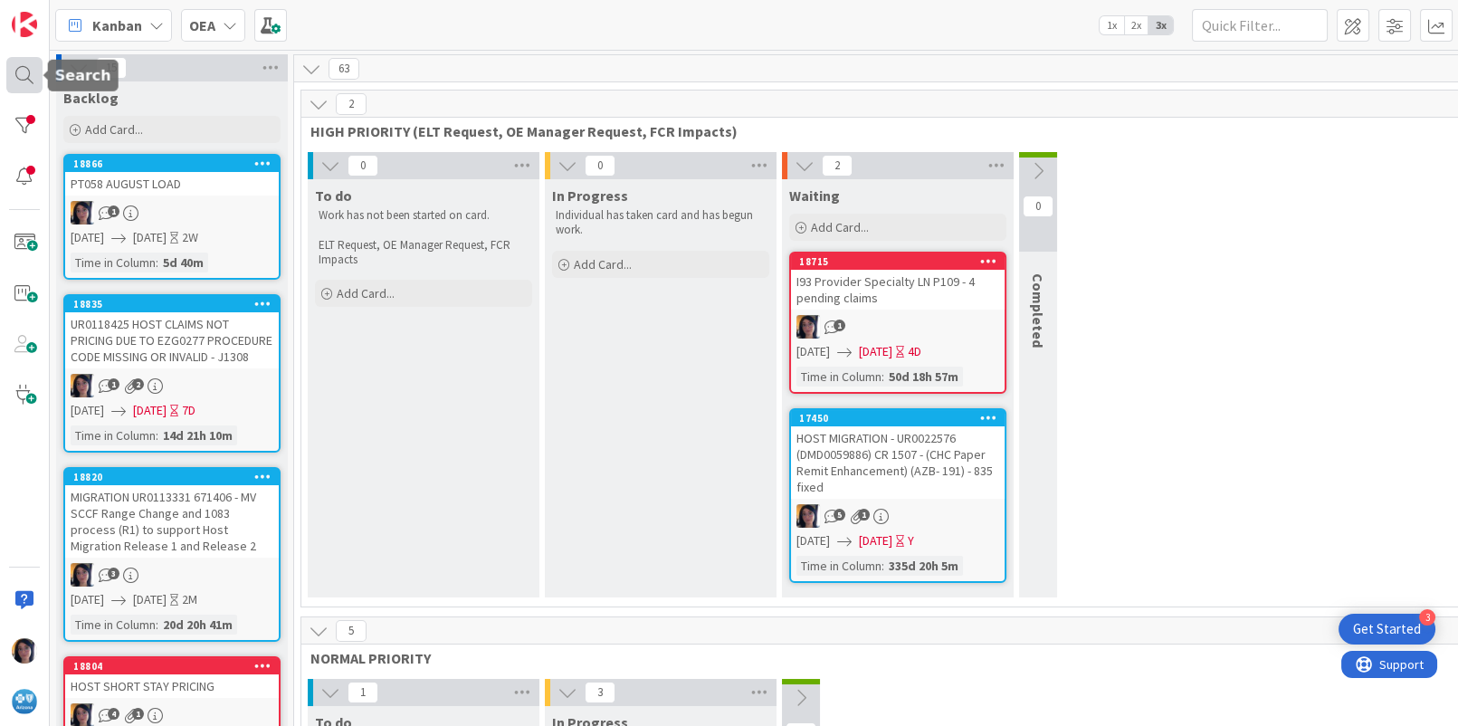
drag, startPoint x: 23, startPoint y: 77, endPoint x: 29, endPoint y: 85, distance: 10.3
click at [23, 77] on div at bounding box center [24, 75] width 36 height 36
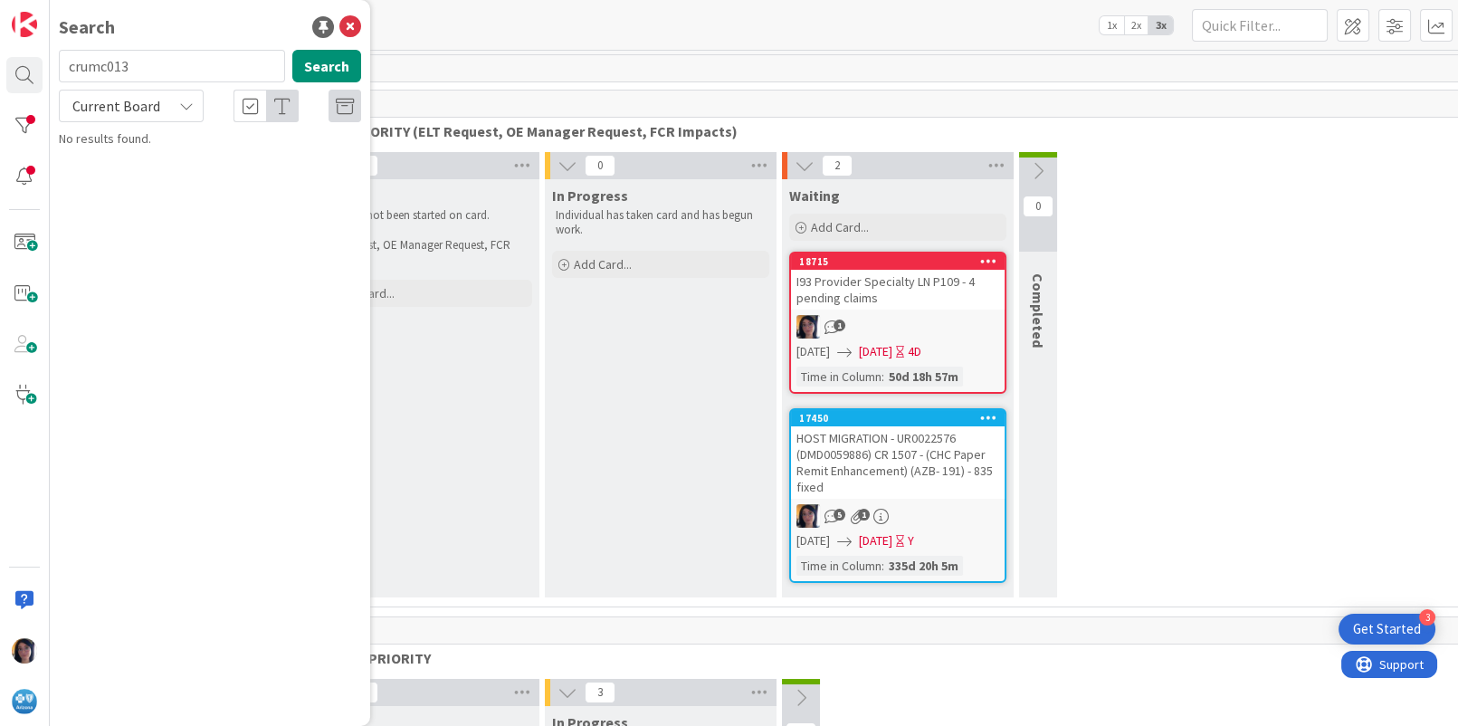
click at [98, 61] on input "crumc013" at bounding box center [172, 66] width 226 height 33
type input "UR0111922"
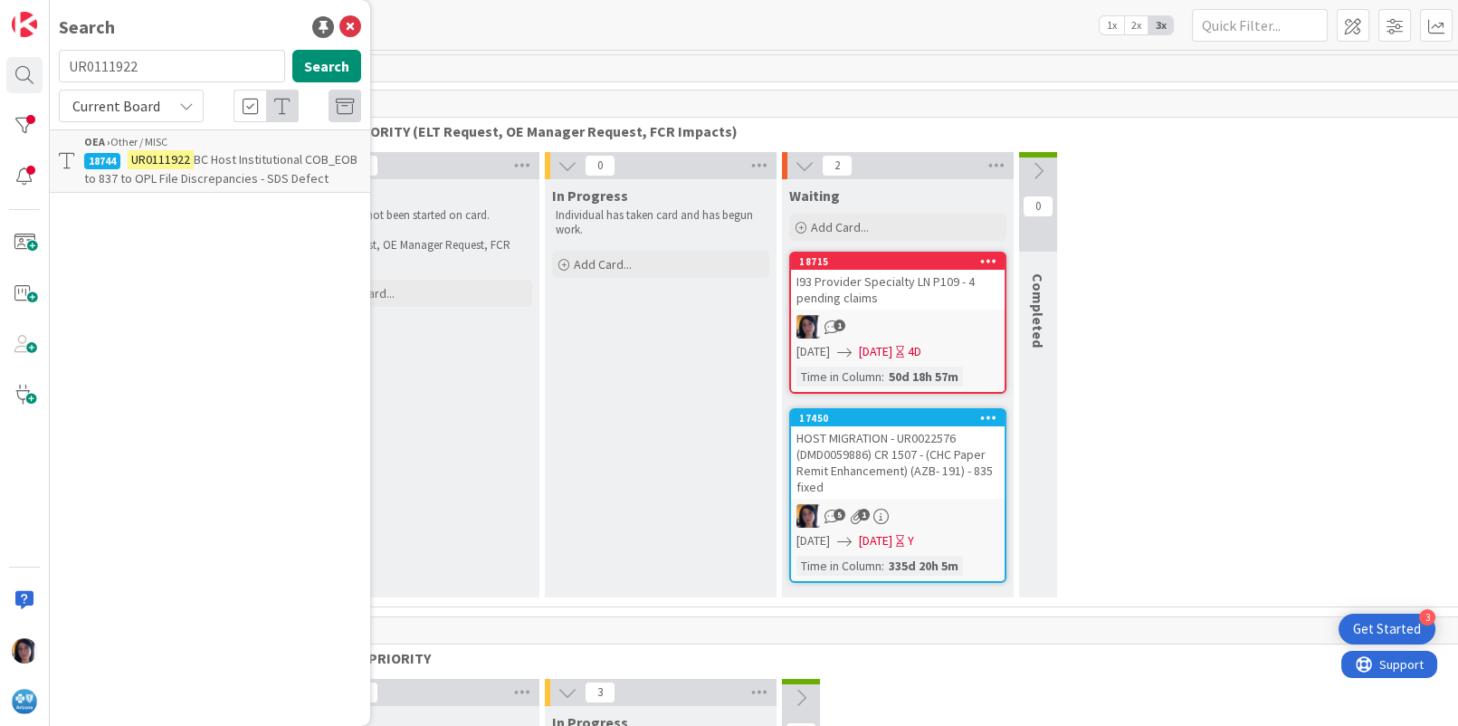
click at [167, 158] on mark "UR0111922" at bounding box center [161, 159] width 66 height 19
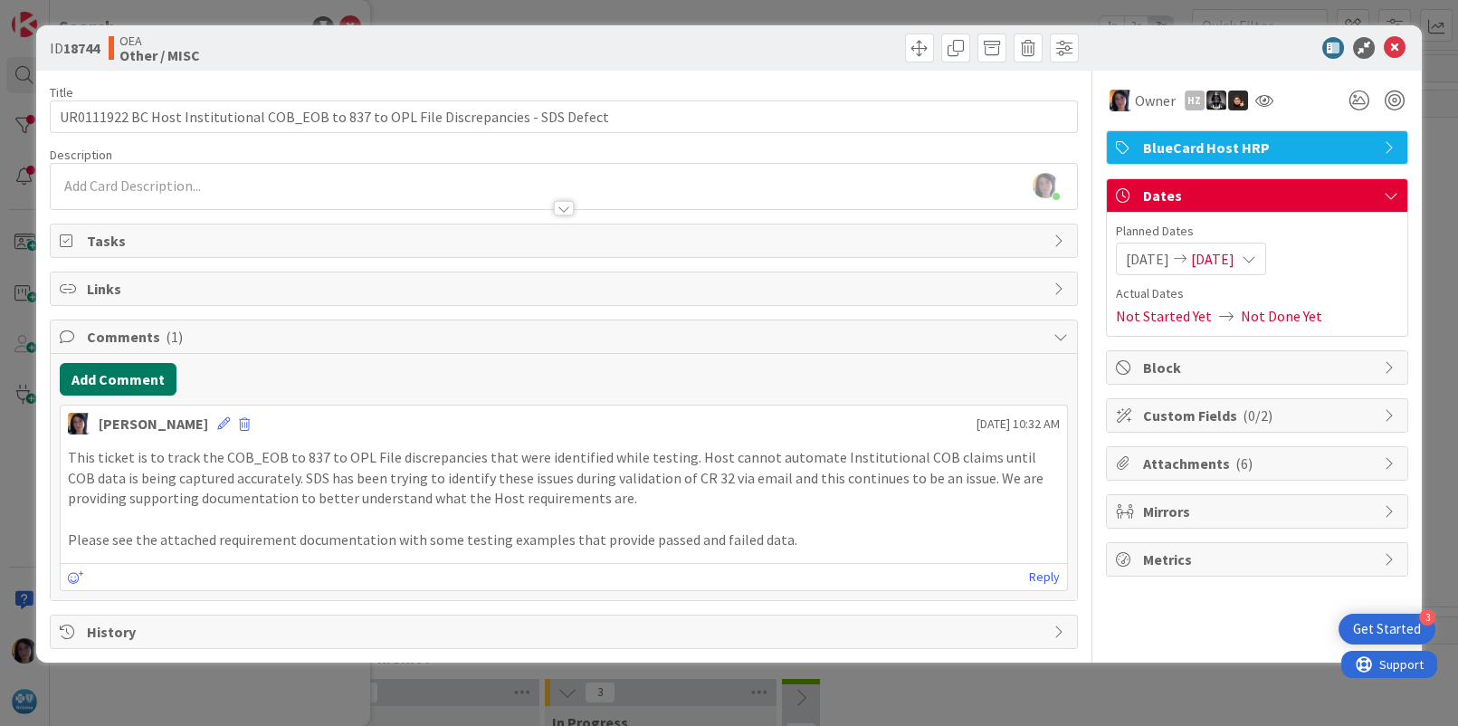
click at [123, 371] on button "Add Comment" at bounding box center [118, 379] width 117 height 33
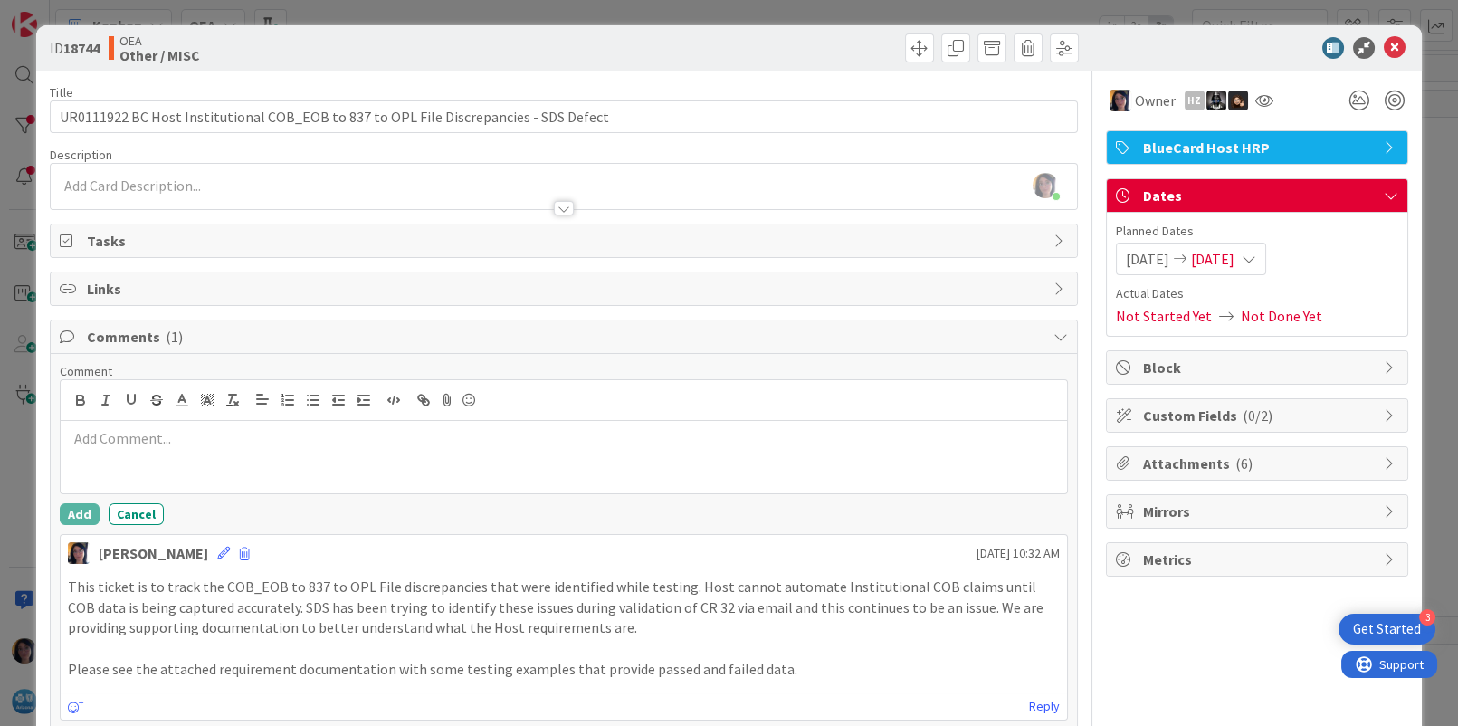
click at [134, 442] on p at bounding box center [563, 438] width 991 height 21
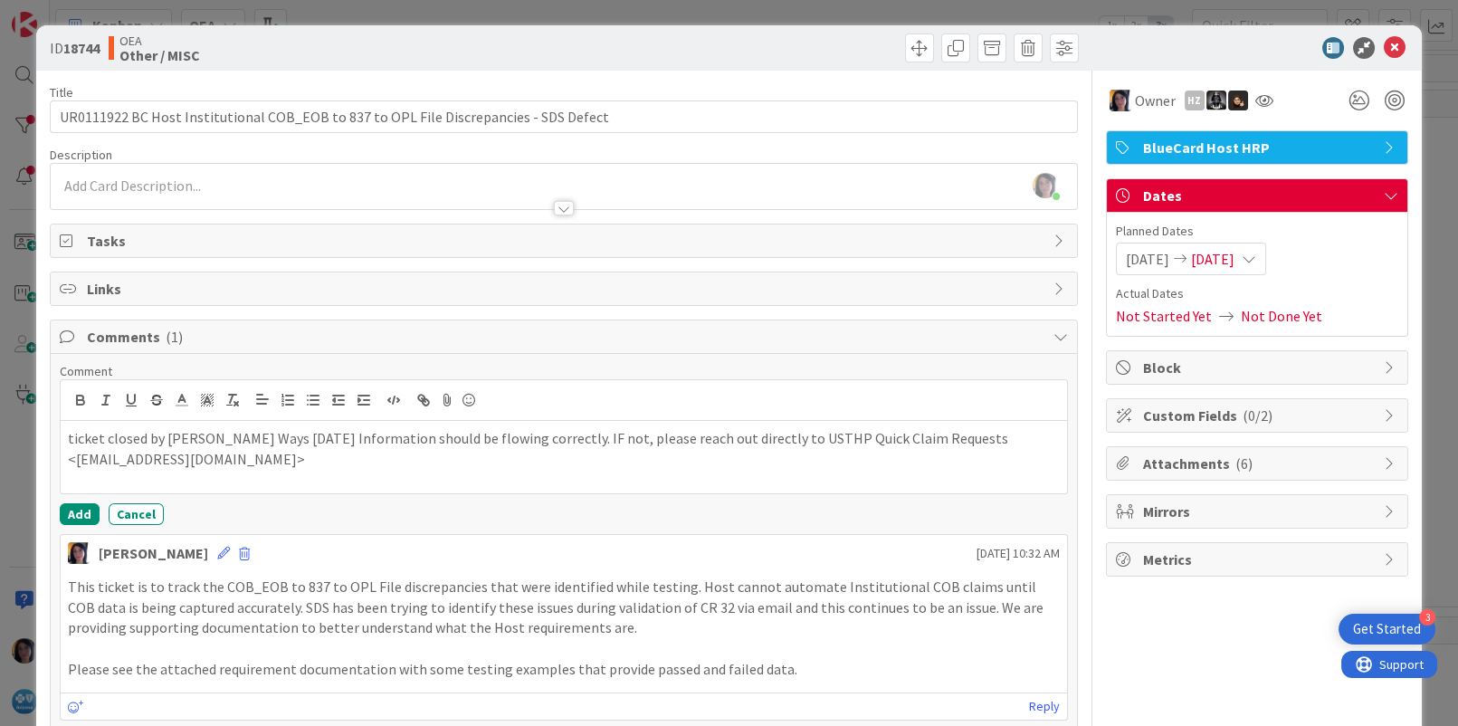
click at [320, 439] on p "ticket closed by [PERSON_NAME] Ways [DATE] Information should be flowing correc…" at bounding box center [563, 448] width 991 height 41
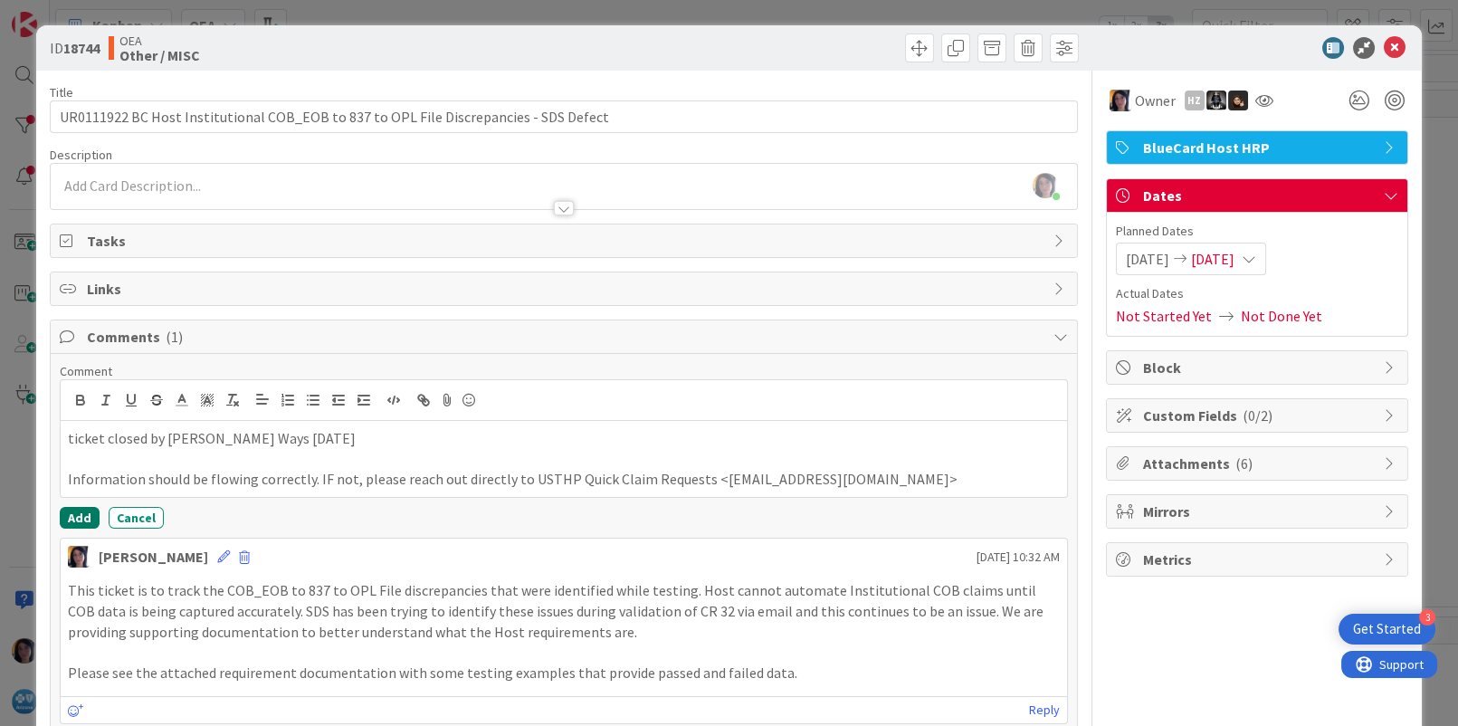
click at [81, 512] on button "Add" at bounding box center [80, 518] width 40 height 22
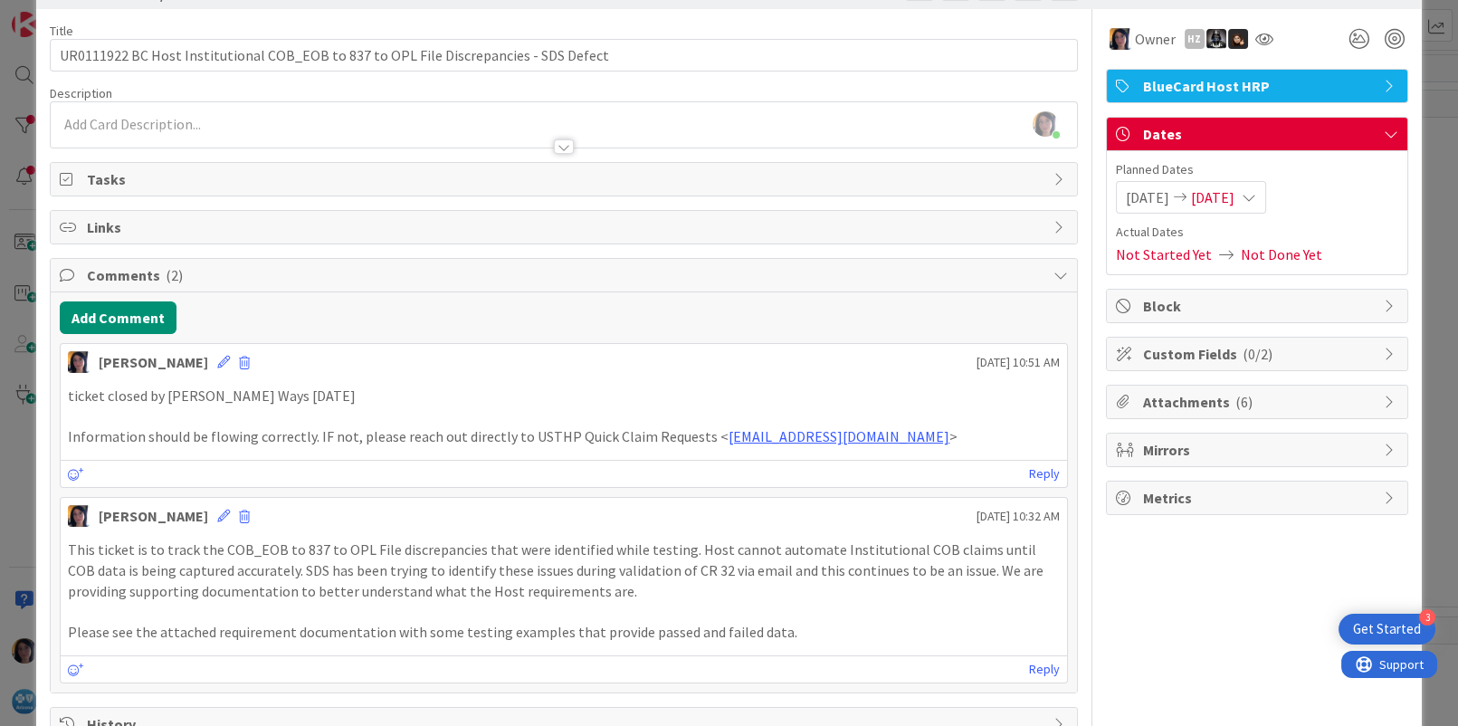
scroll to position [113, 0]
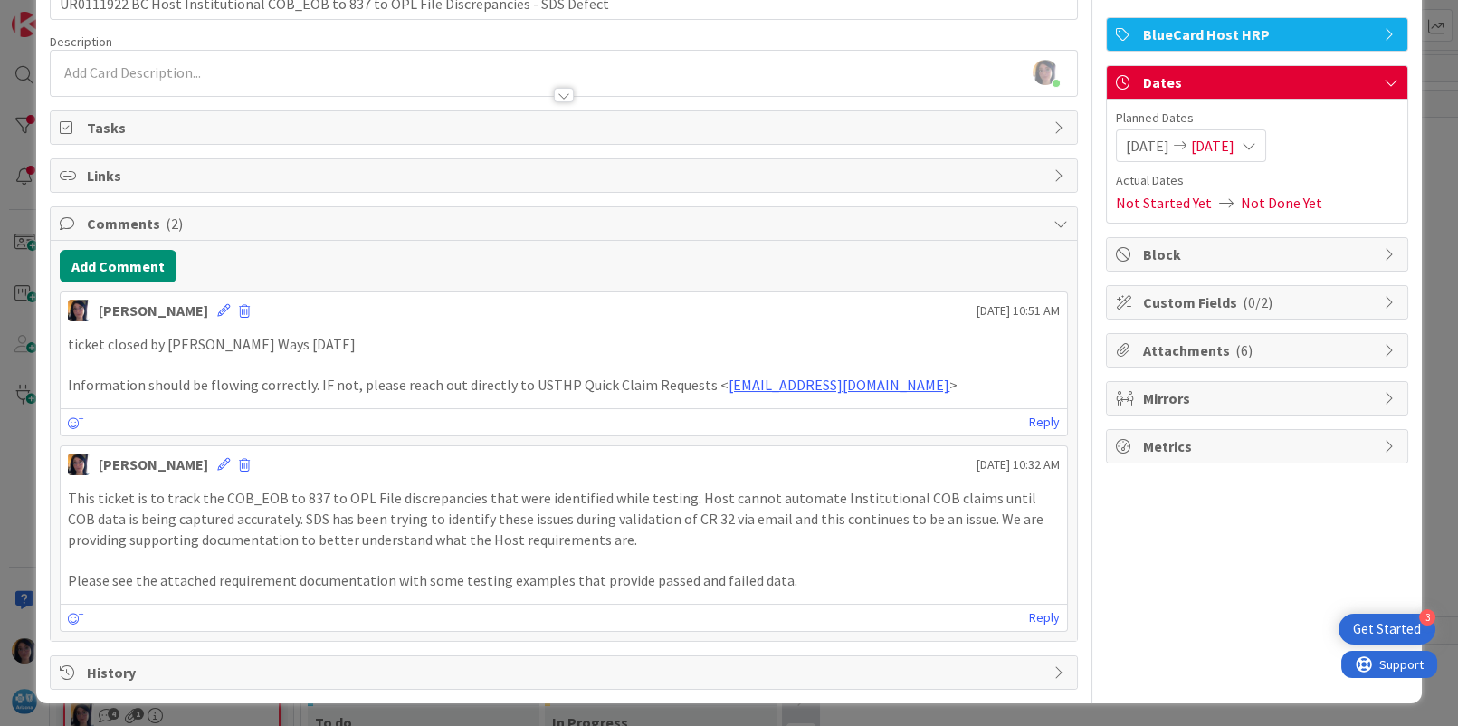
click at [1227, 147] on span "[DATE]" at bounding box center [1212, 146] width 43 height 22
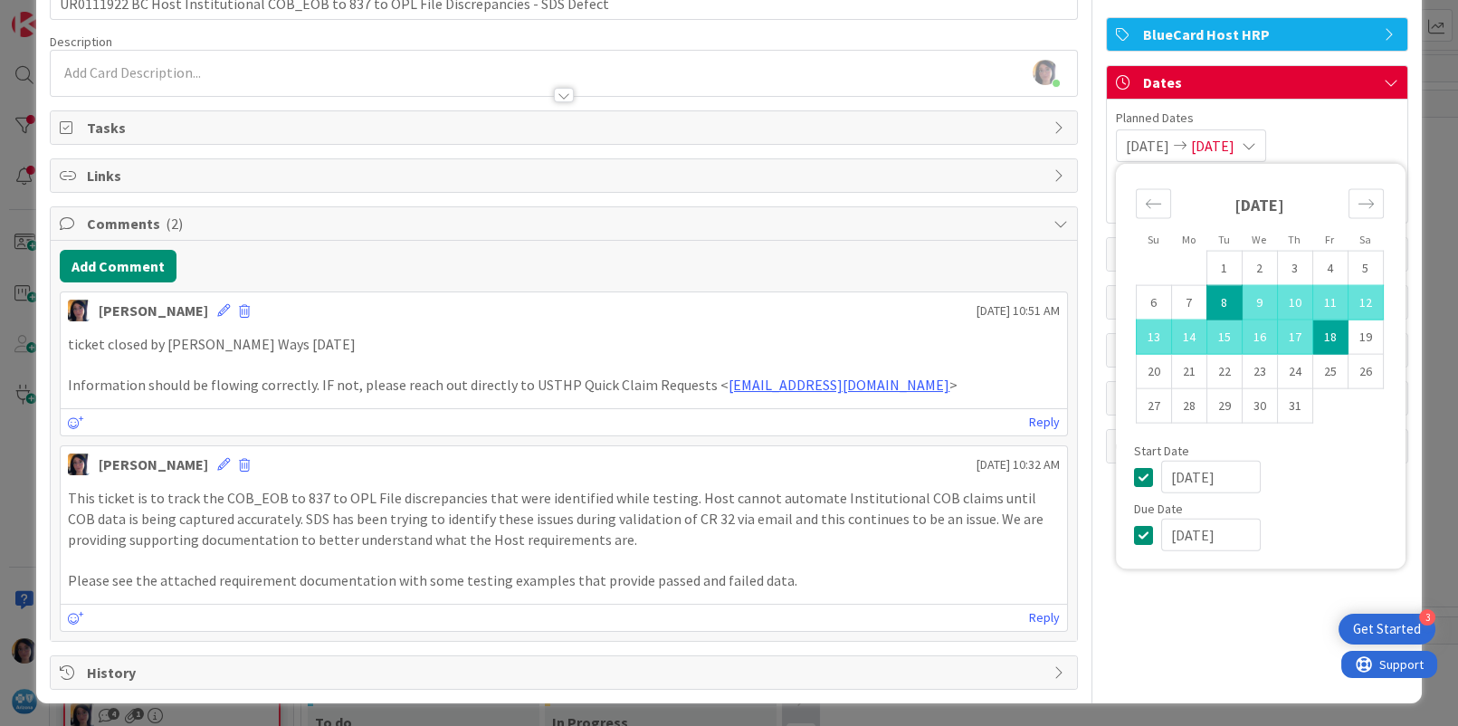
click at [1161, 537] on input "[DATE]" at bounding box center [1211, 535] width 100 height 33
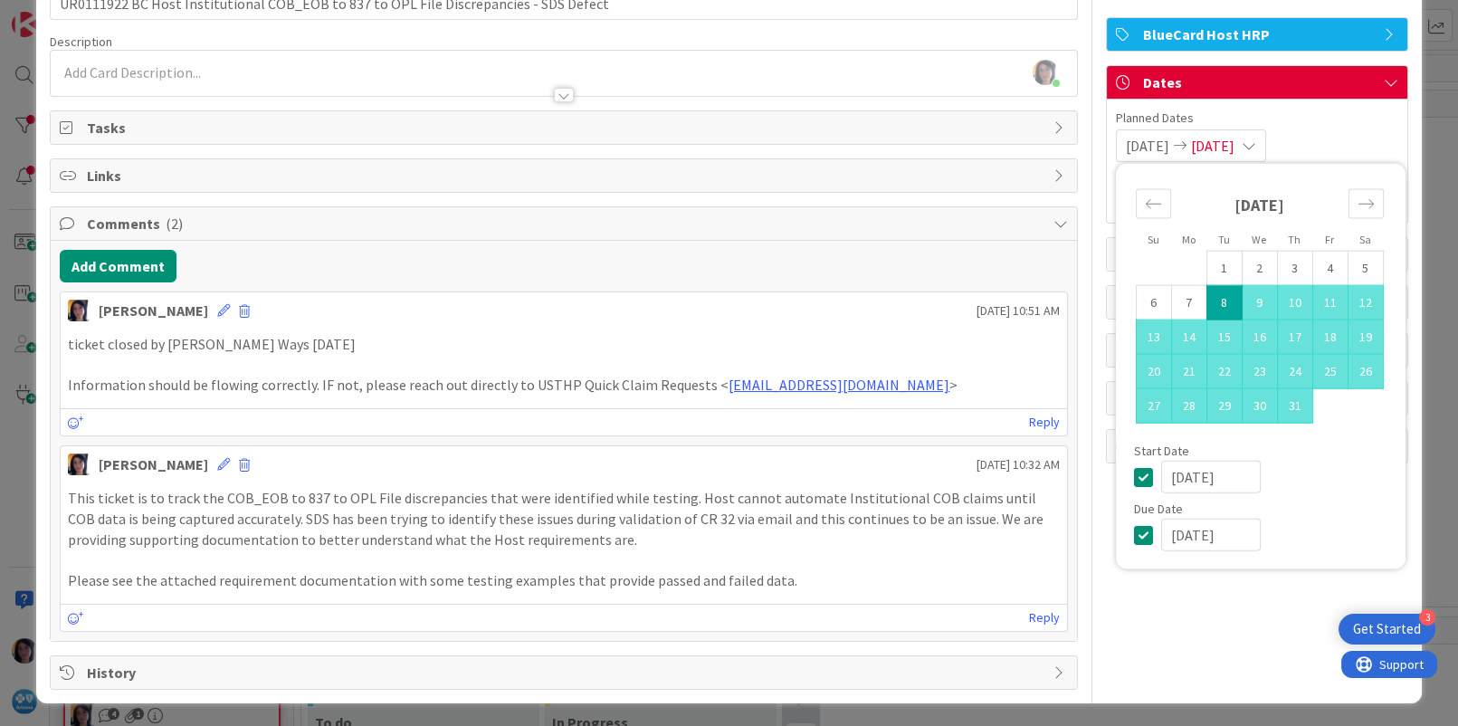
click at [1183, 534] on input "[DATE]" at bounding box center [1211, 535] width 100 height 33
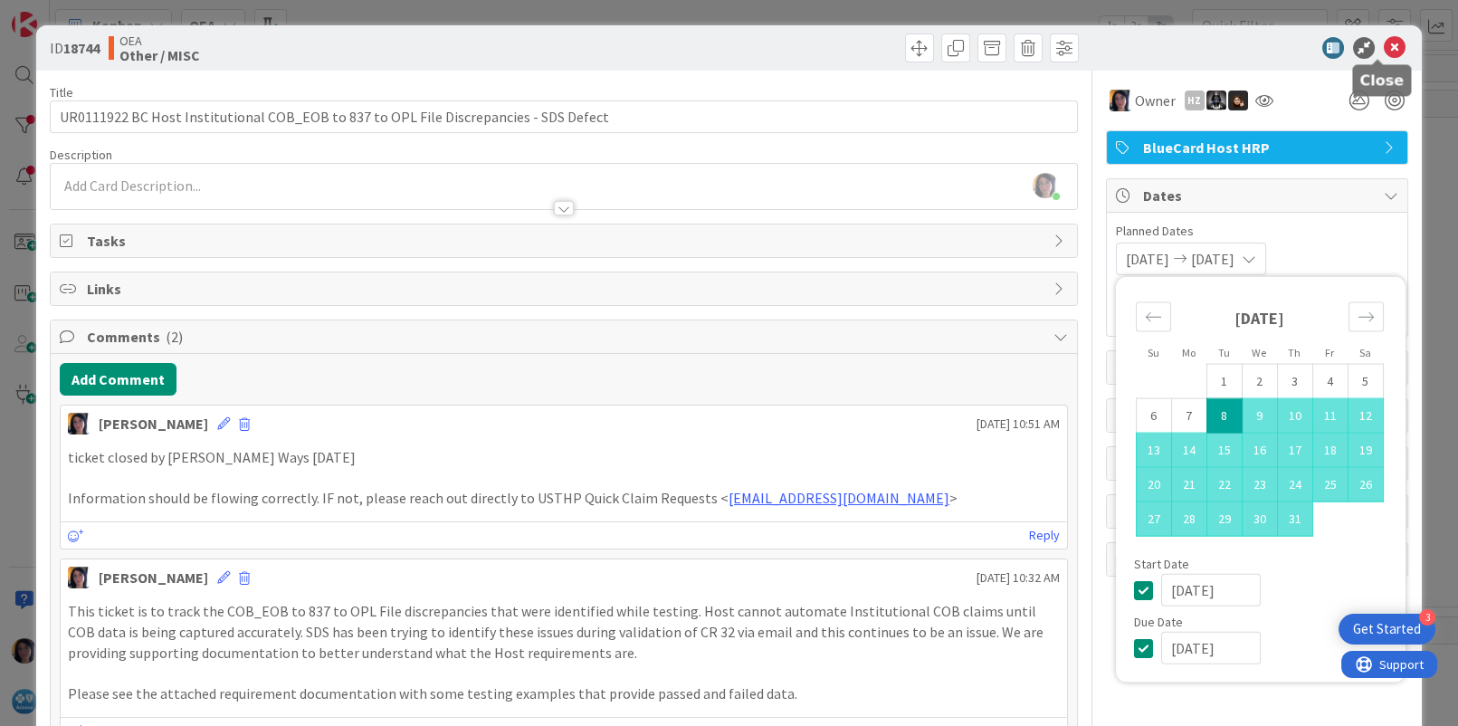
type input "[DATE]"
click at [1384, 49] on icon at bounding box center [1395, 48] width 22 height 22
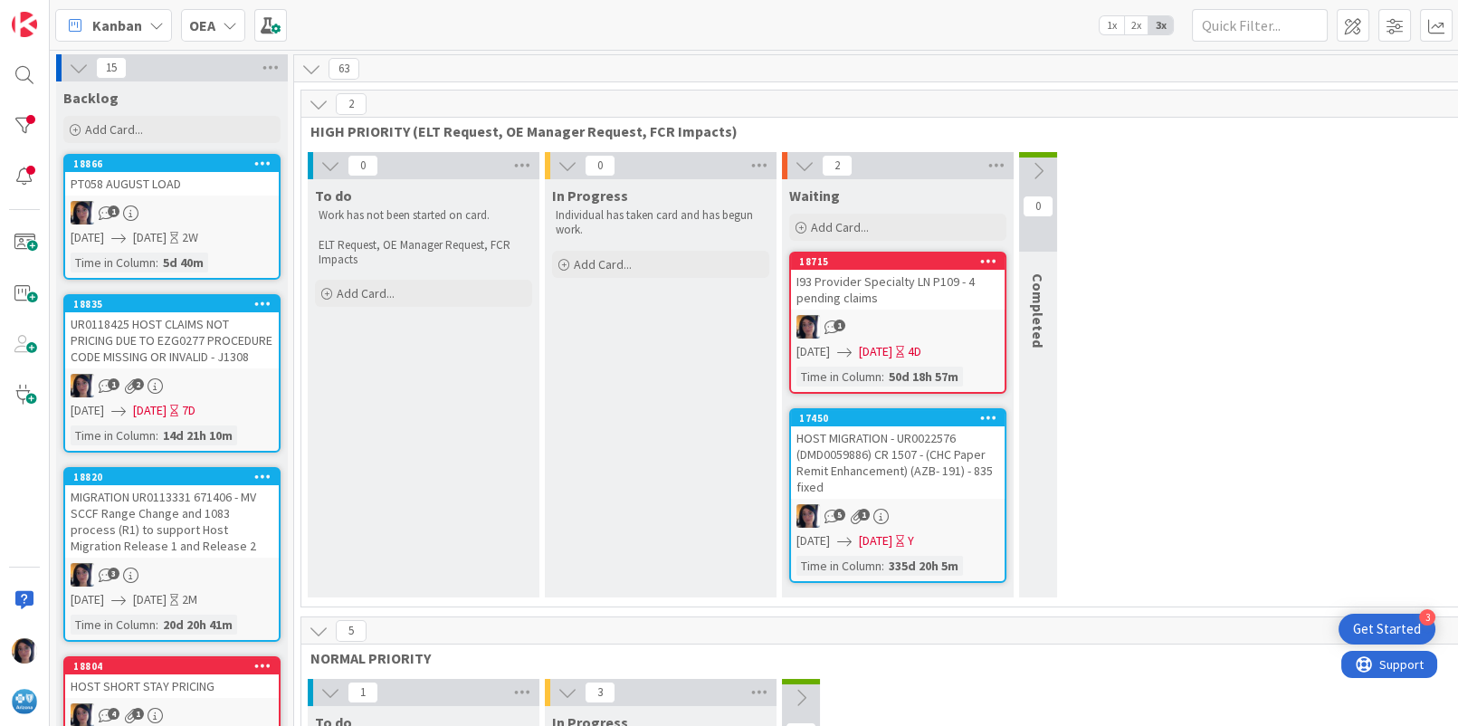
click at [1379, 281] on div "0 To do Work has not been started on card. ELT Request, OE Manager Request, FCR…" at bounding box center [898, 379] width 1186 height 454
click at [13, 69] on div at bounding box center [24, 75] width 36 height 36
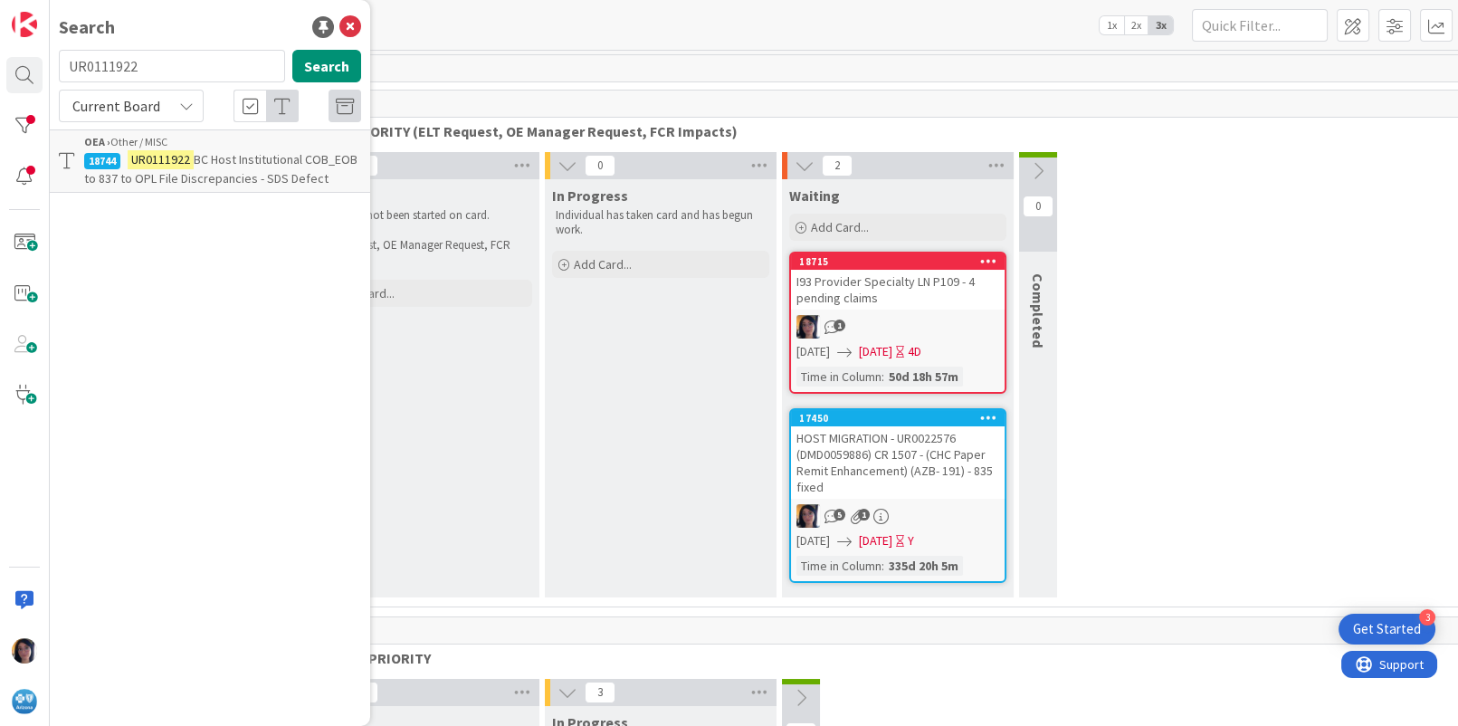
click at [107, 62] on input "UR0111922" at bounding box center [172, 66] width 226 height 33
type input "UR0108139"
click at [119, 170] on span "Claims resubmitted from MV ISF edit are continuing to pending again for ISF" at bounding box center [222, 178] width 277 height 54
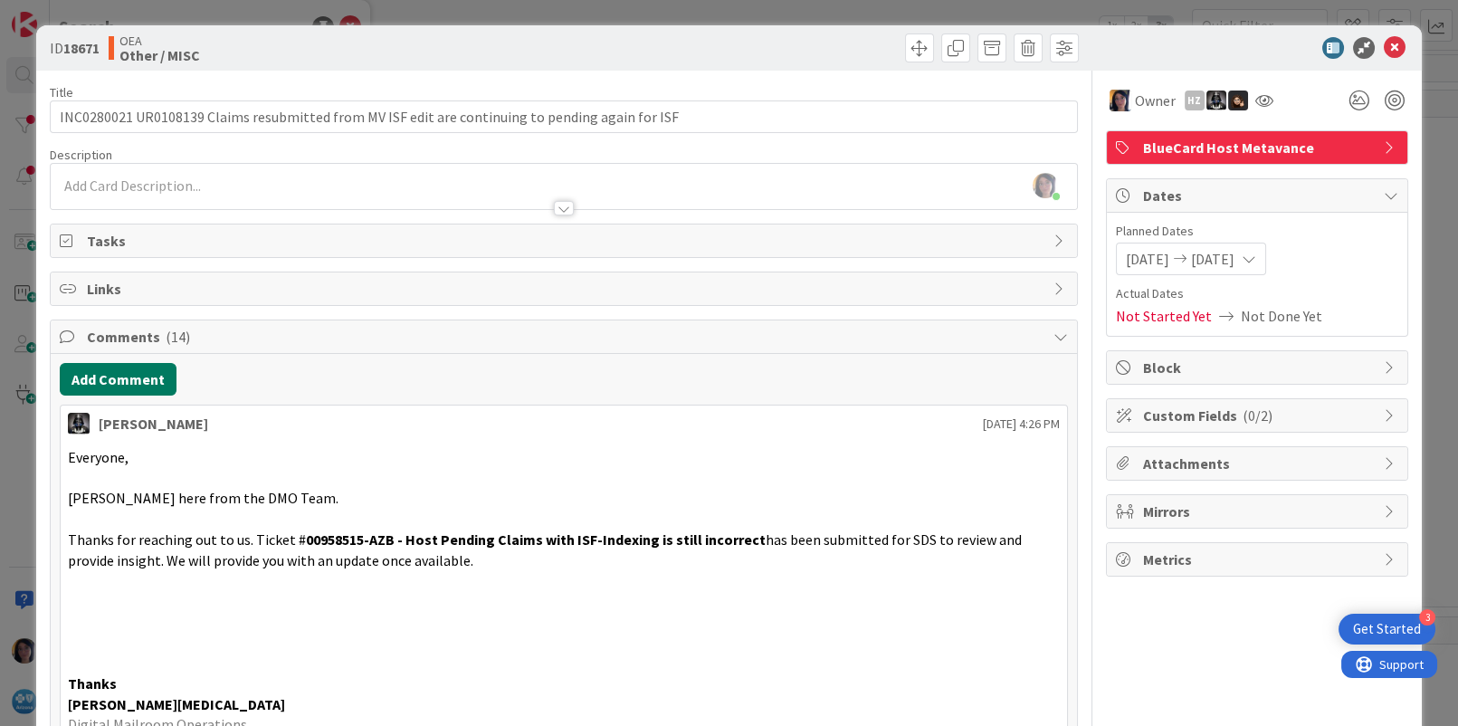
click at [128, 384] on button "Add Comment" at bounding box center [118, 379] width 117 height 33
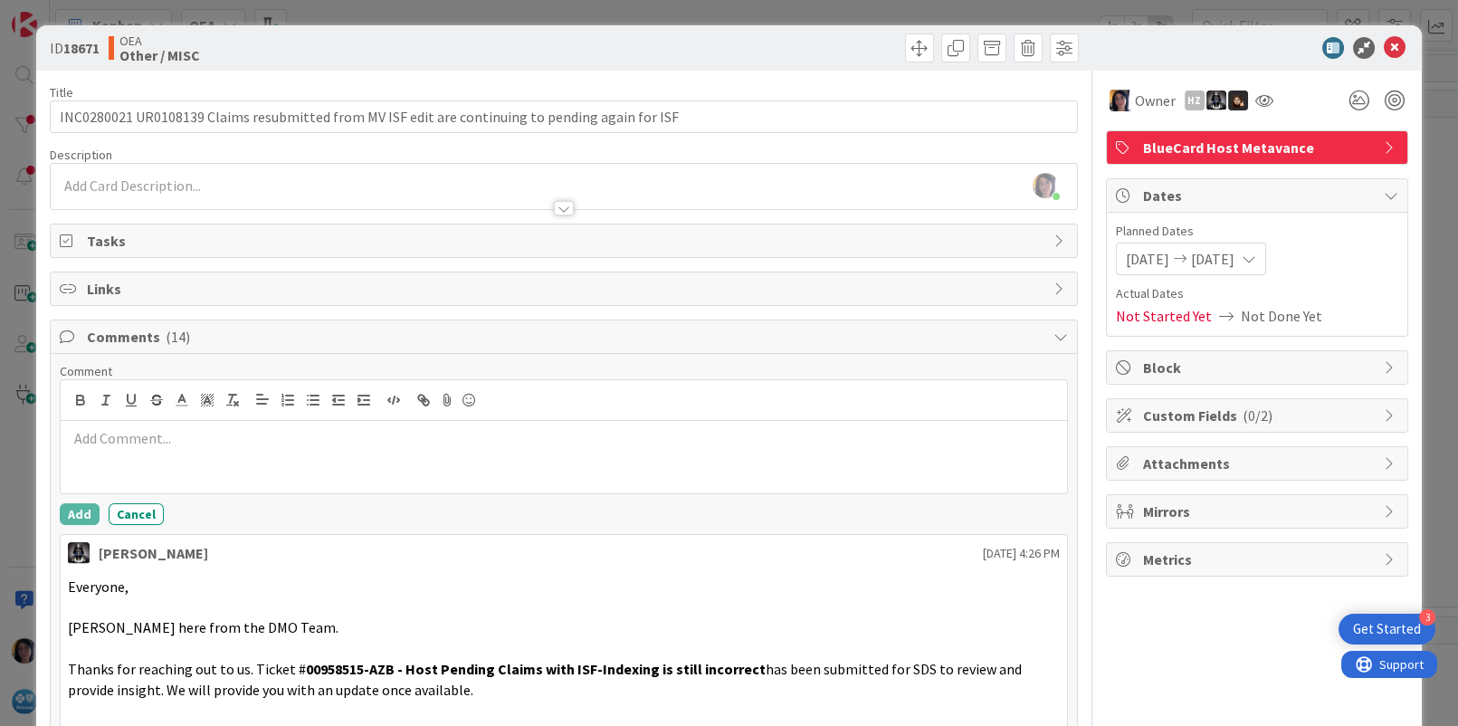
click at [138, 465] on div at bounding box center [564, 457] width 1006 height 72
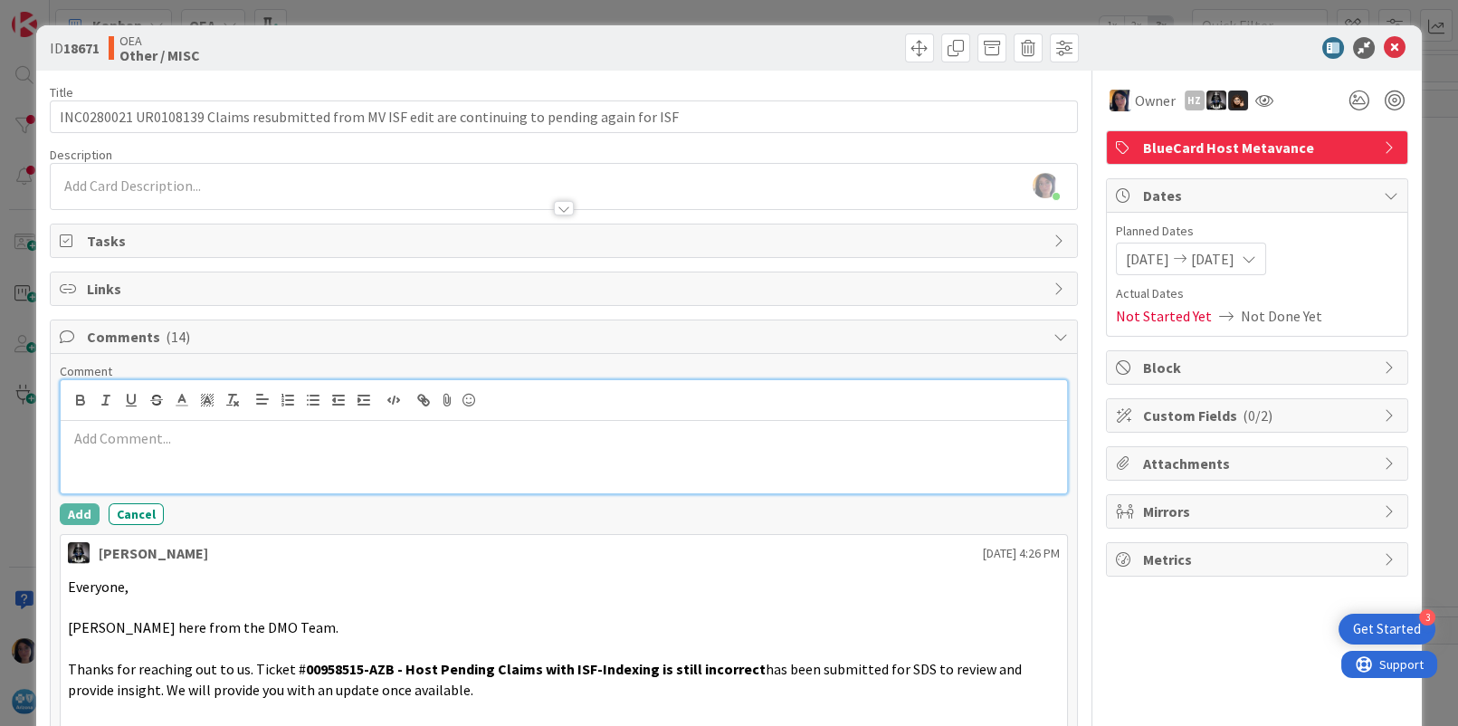
click at [117, 437] on p at bounding box center [563, 438] width 991 height 21
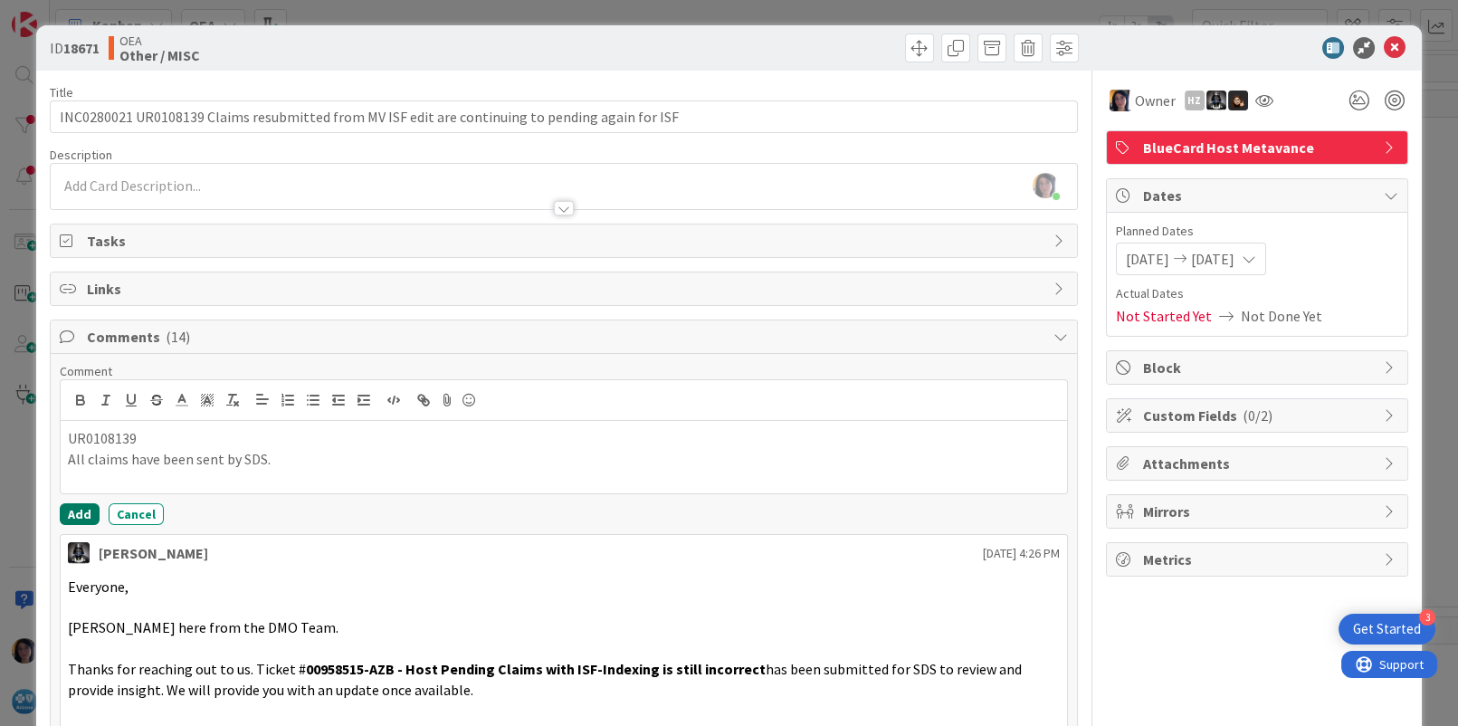
click at [68, 513] on button "Add" at bounding box center [80, 514] width 40 height 22
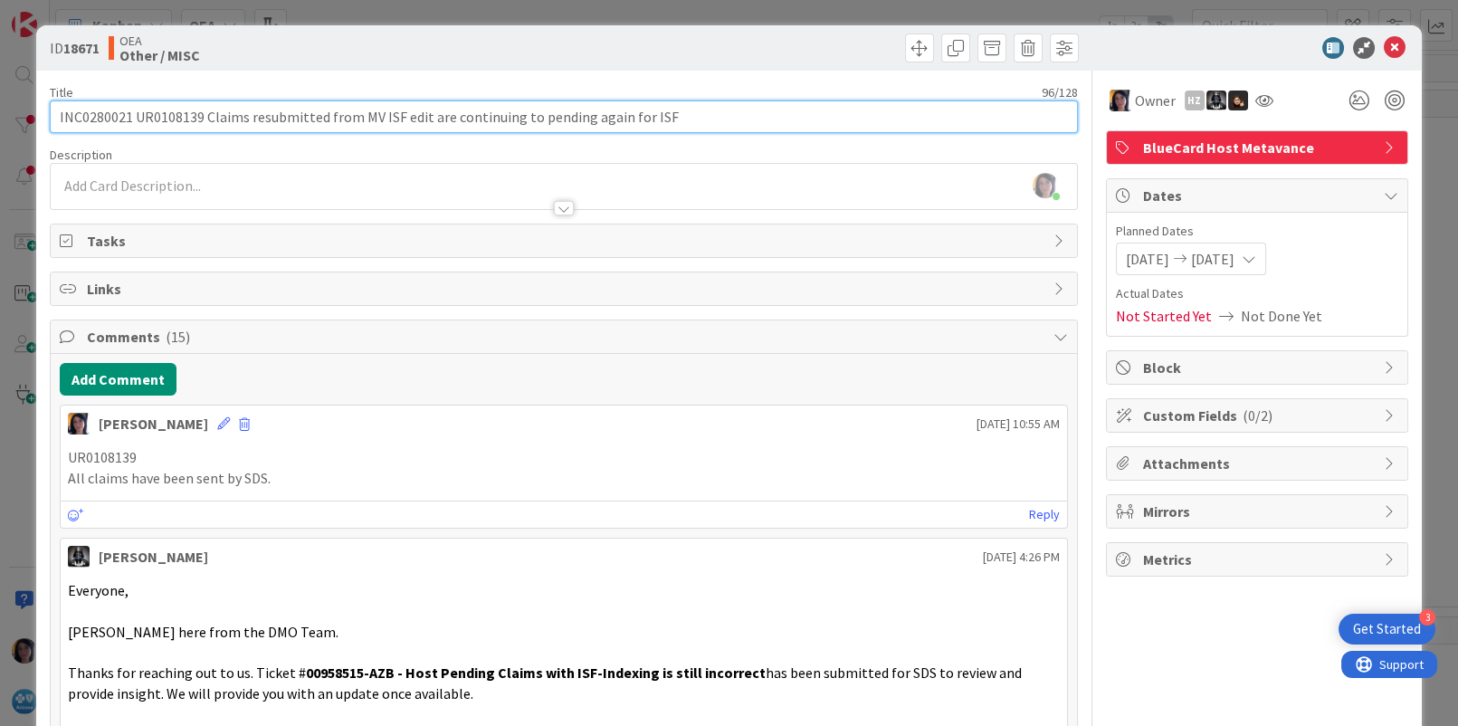
click at [80, 116] on input "INC0280021 UR0108139 Claims resubmitted from MV ISF edit are continuing to pend…" at bounding box center [563, 116] width 1027 height 33
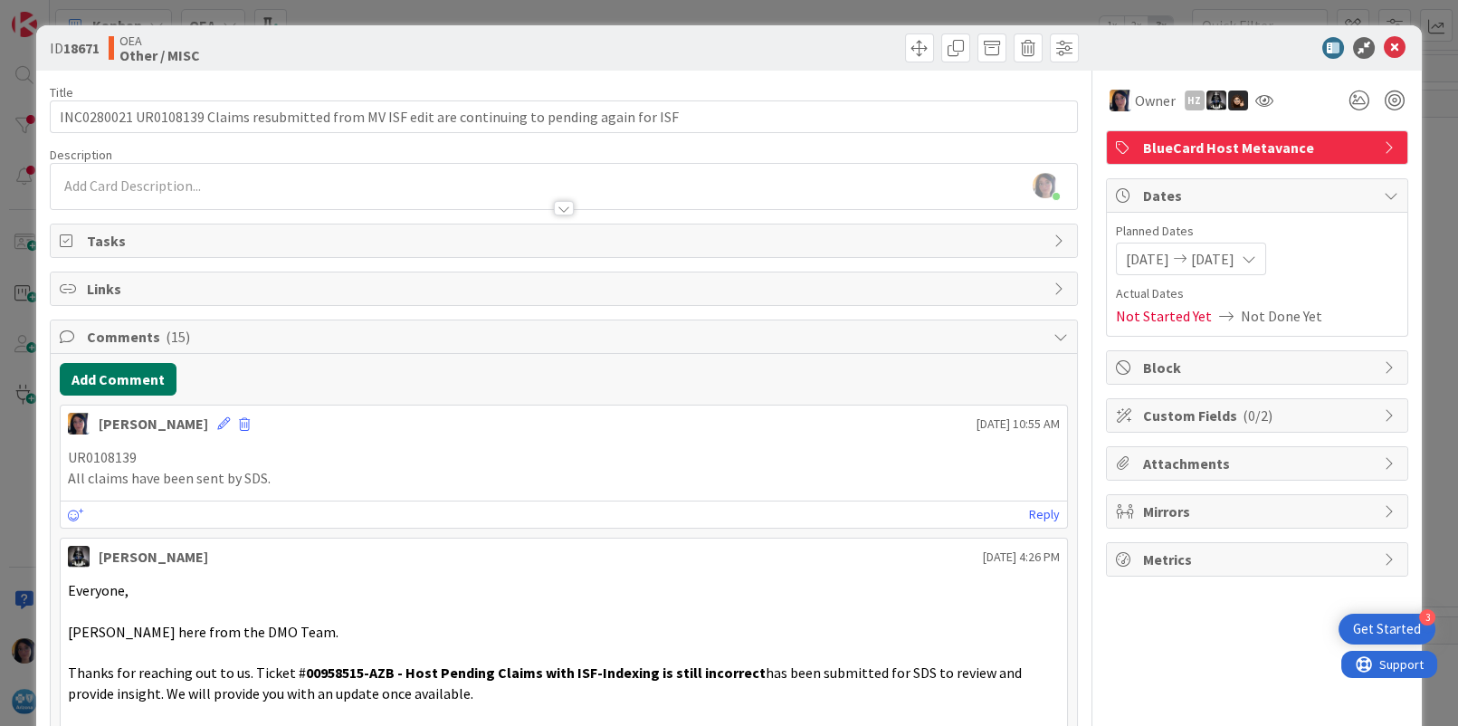
click at [117, 377] on button "Add Comment" at bounding box center [118, 379] width 117 height 33
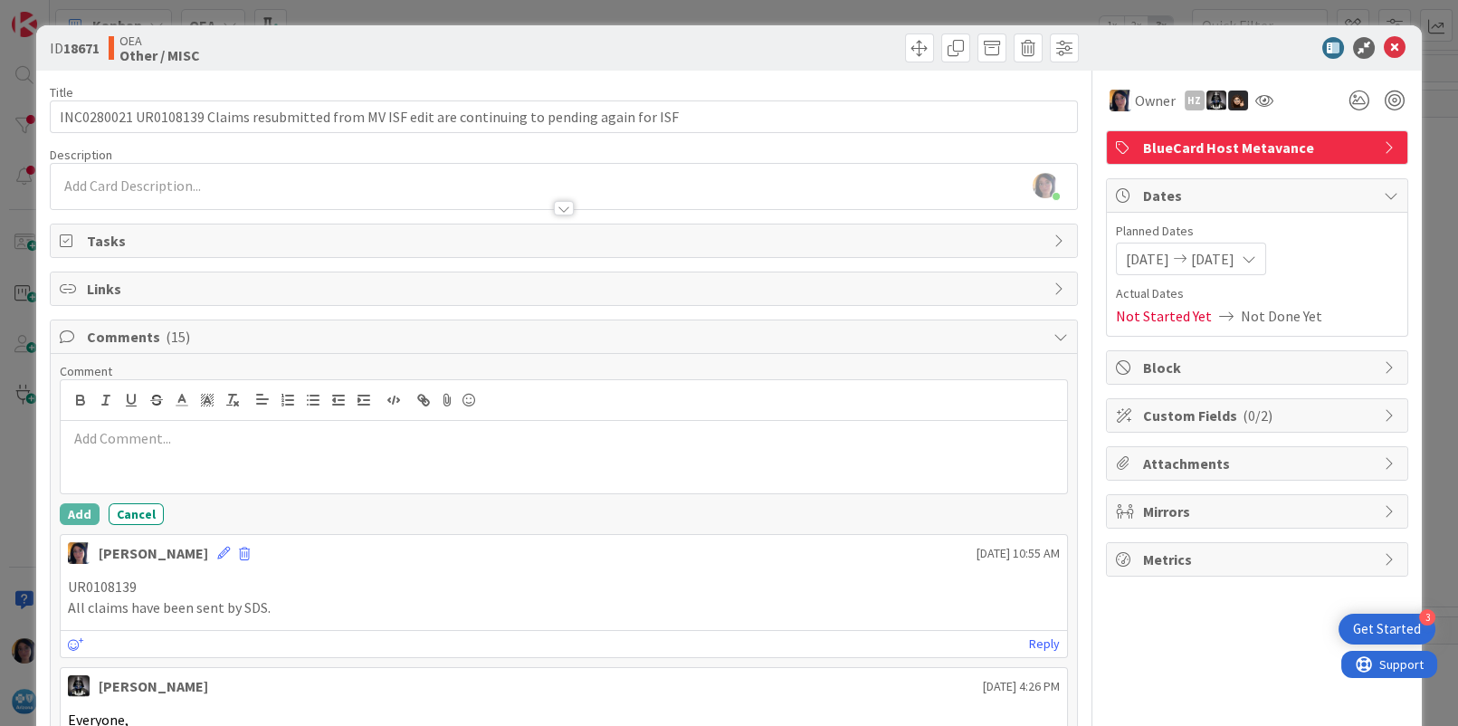
click at [109, 465] on div at bounding box center [564, 457] width 1006 height 72
click at [86, 510] on button "Add" at bounding box center [80, 514] width 40 height 22
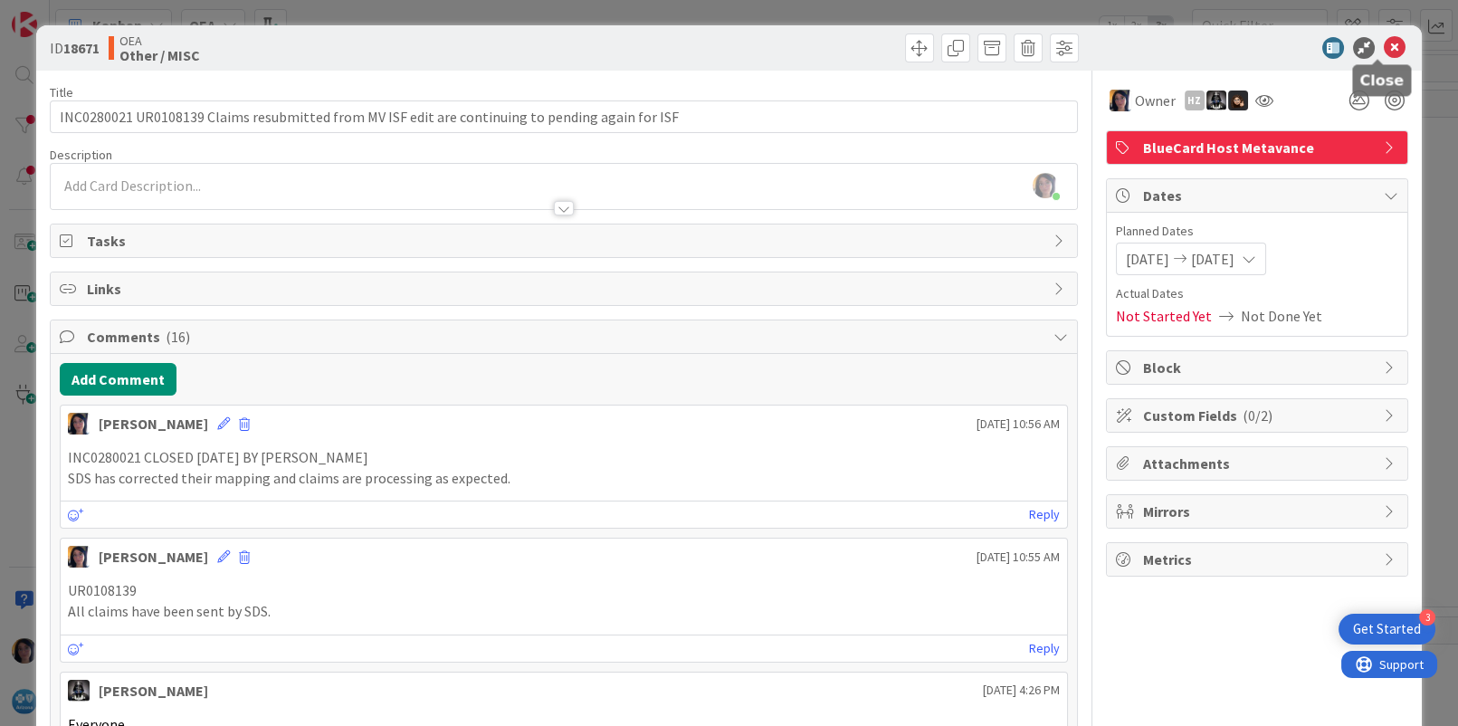
click at [1384, 44] on icon at bounding box center [1395, 48] width 22 height 22
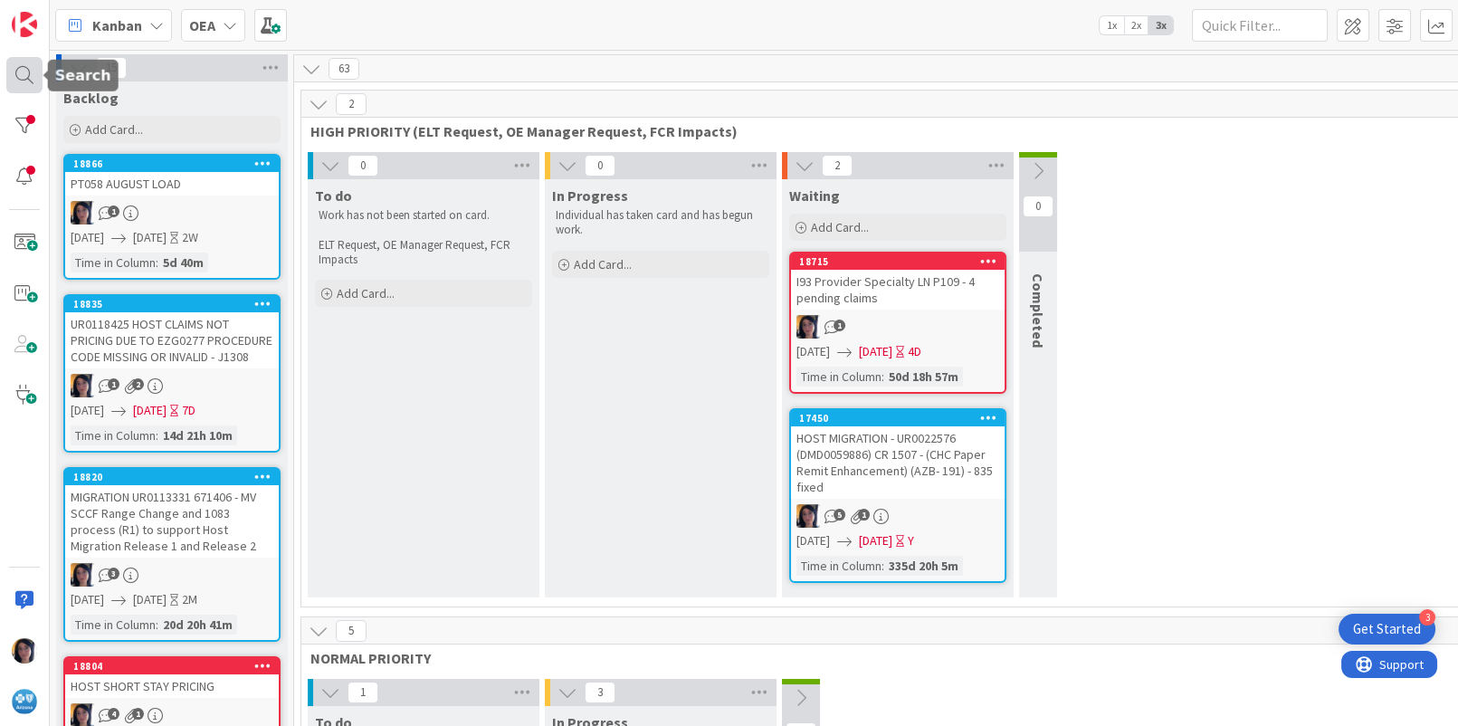
click at [21, 76] on div at bounding box center [24, 75] width 36 height 36
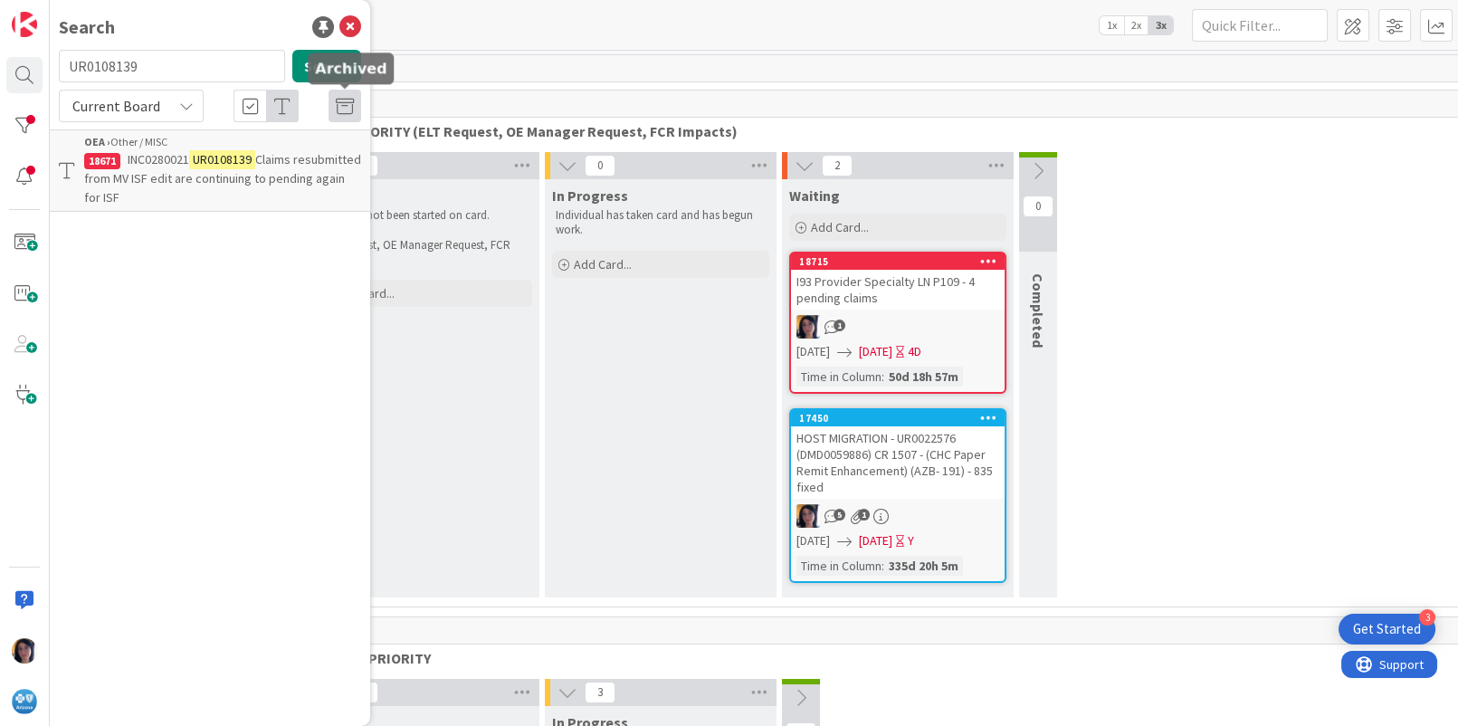
click at [167, 183] on span "Claims resubmitted from MV ISF edit are continuing to pending again for ISF" at bounding box center [222, 178] width 277 height 54
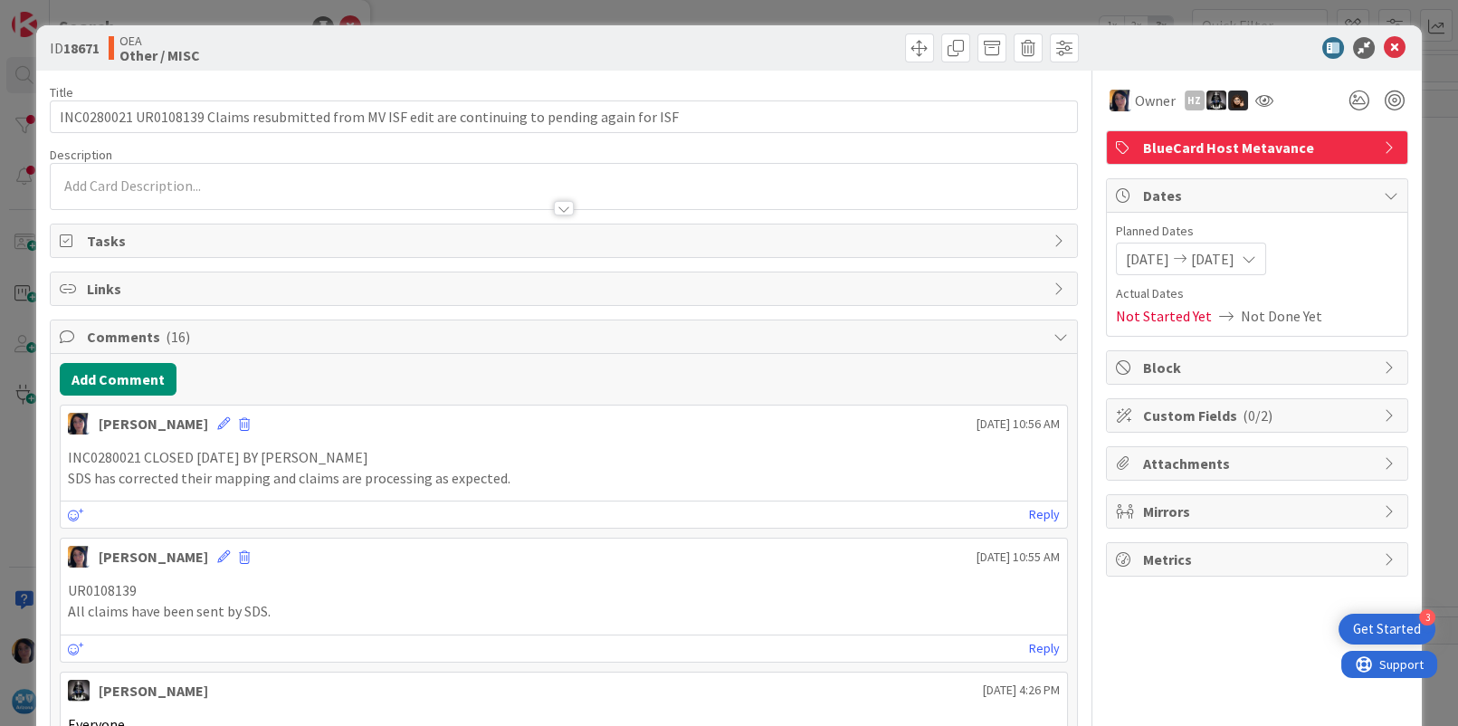
drag, startPoint x: 816, startPoint y: 34, endPoint x: 1042, endPoint y: 105, distance: 237.1
click at [817, 36] on div at bounding box center [824, 47] width 510 height 29
drag, startPoint x: 696, startPoint y: 44, endPoint x: 1134, endPoint y: 48, distance: 438.2
click at [696, 44] on div at bounding box center [824, 47] width 510 height 29
click at [1384, 43] on icon at bounding box center [1395, 48] width 22 height 22
